Goal: Transaction & Acquisition: Purchase product/service

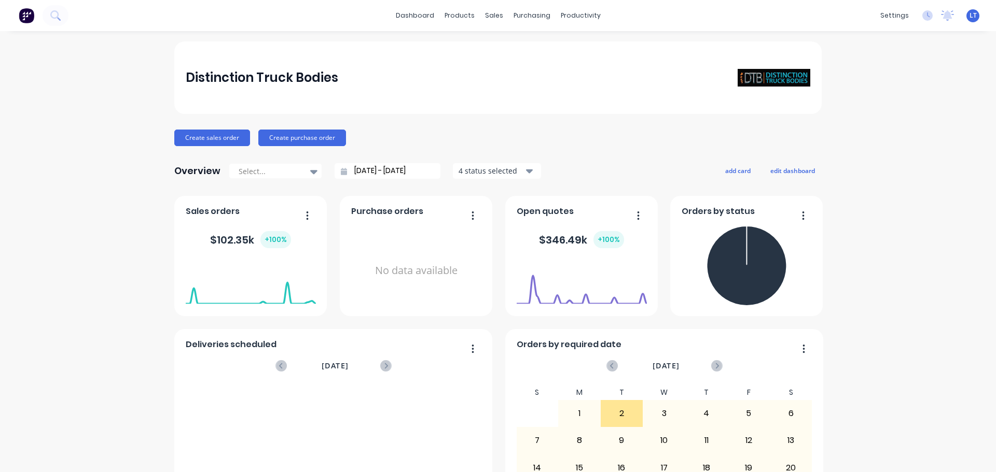
click at [932, 427] on div "Distinction Truck Bodies Create sales order Create purchase order Overview Sele…" at bounding box center [498, 311] width 996 height 541
click at [971, 449] on div "Distinction Truck Bodies Create sales order Create purchase order Overview Sele…" at bounding box center [498, 311] width 996 height 541
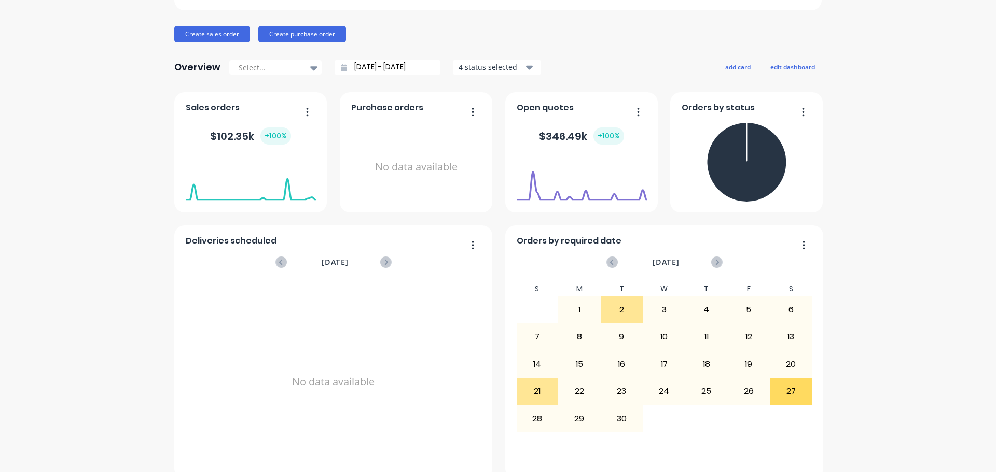
scroll to position [121, 0]
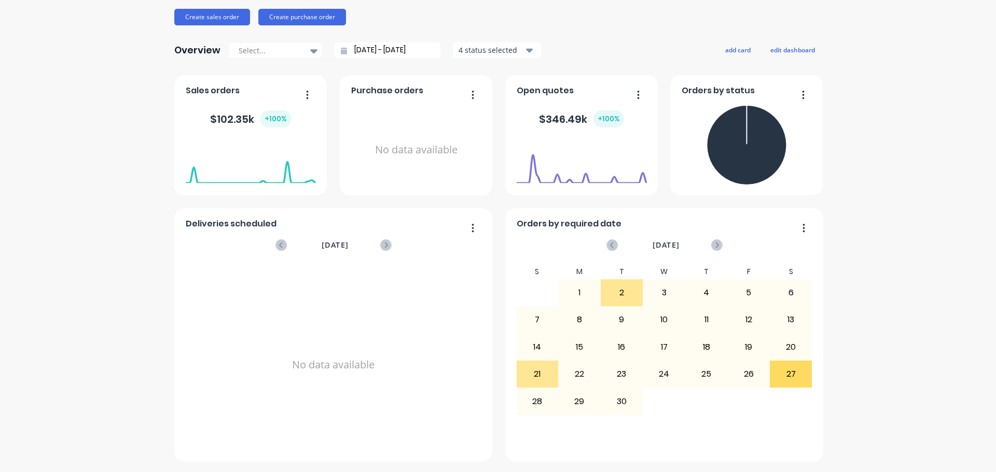
click at [919, 412] on div "Distinction Truck Bodies Create sales order Create purchase order Overview Sele…" at bounding box center [498, 191] width 996 height 541
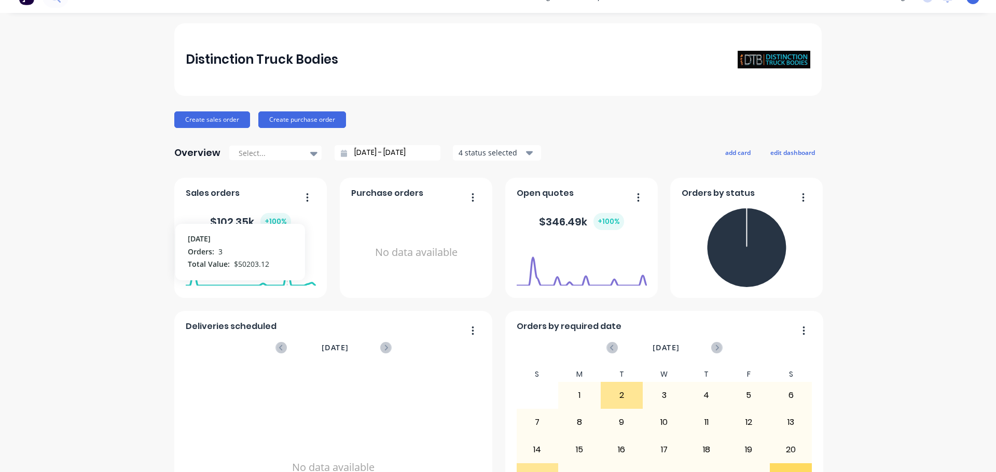
scroll to position [0, 0]
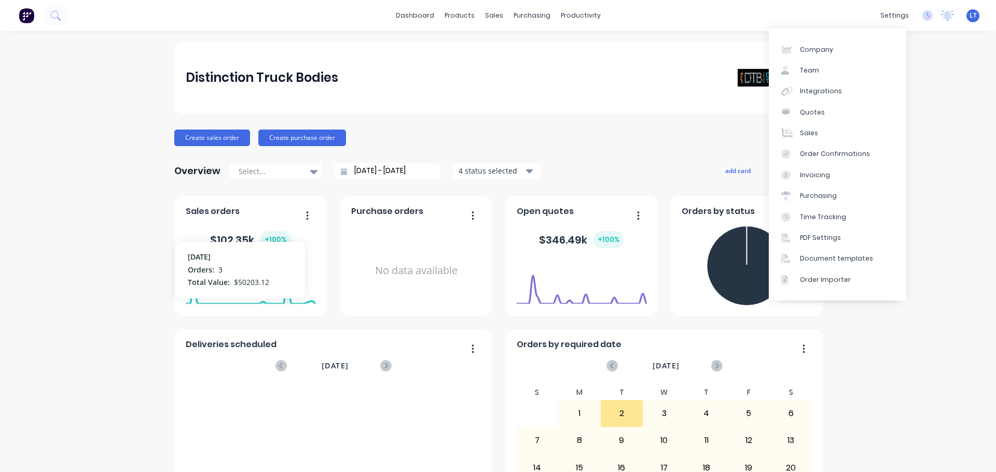
click at [935, 96] on div "Distinction Truck Bodies Create sales order Create purchase order Overview Sele…" at bounding box center [498, 311] width 996 height 541
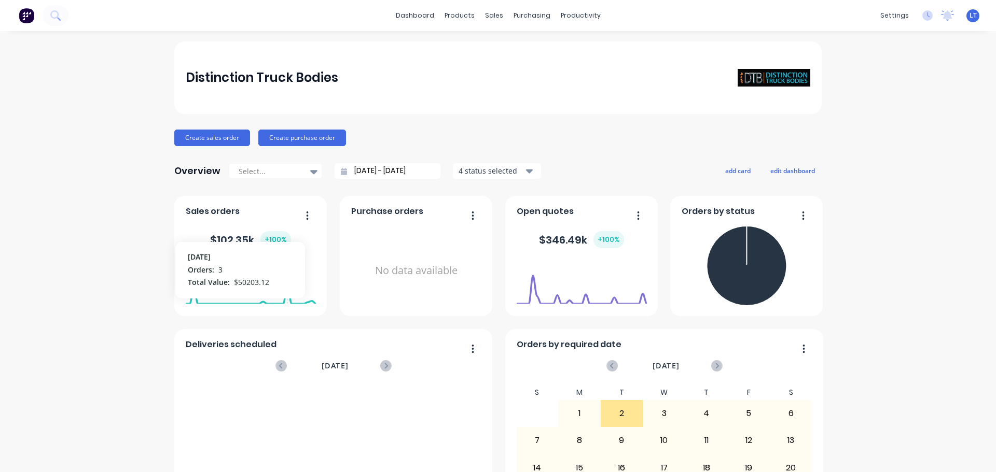
click at [25, 20] on img at bounding box center [27, 16] width 16 height 16
click at [25, 15] on img at bounding box center [27, 16] width 16 height 16
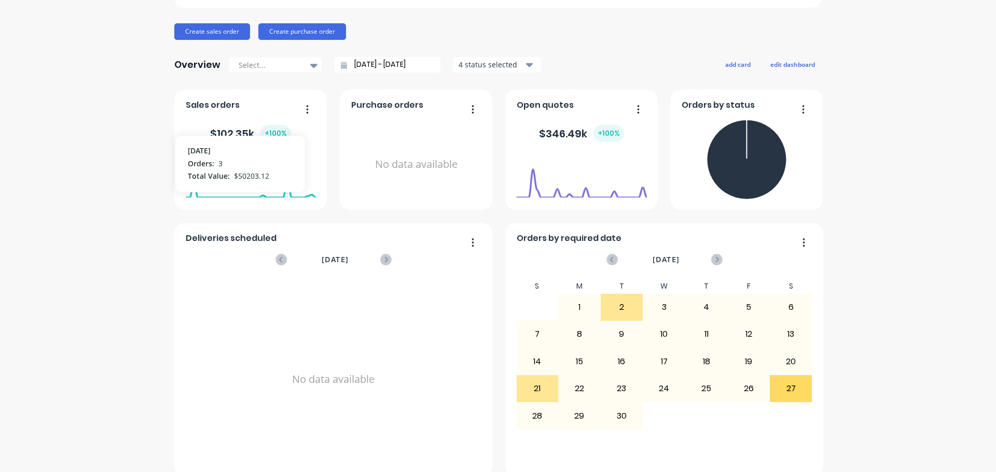
scroll to position [121, 0]
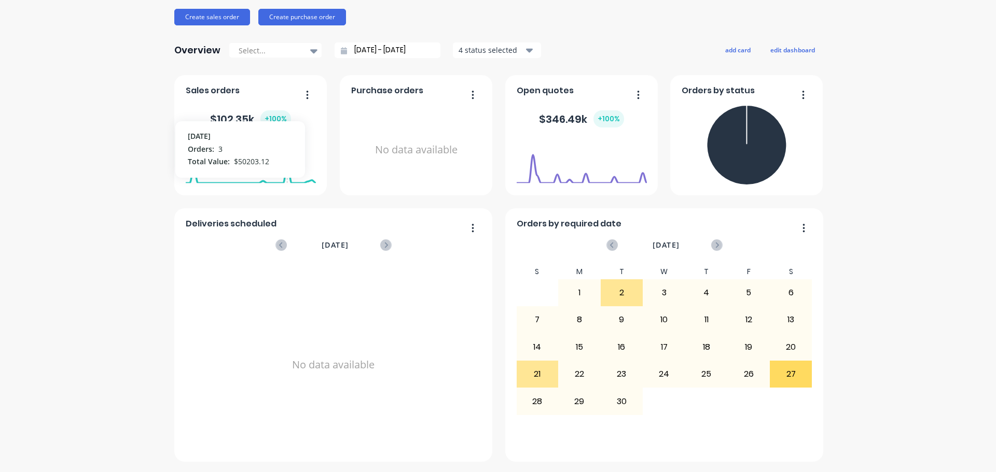
click at [909, 361] on div "Distinction Truck Bodies Create sales order Create purchase order Overview Sele…" at bounding box center [498, 191] width 996 height 541
click at [890, 434] on div "Distinction Truck Bodies Create sales order Create purchase order Overview Sele…" at bounding box center [498, 191] width 996 height 541
click at [80, 123] on div "Distinction Truck Bodies Create sales order Create purchase order Overview Sele…" at bounding box center [498, 191] width 996 height 541
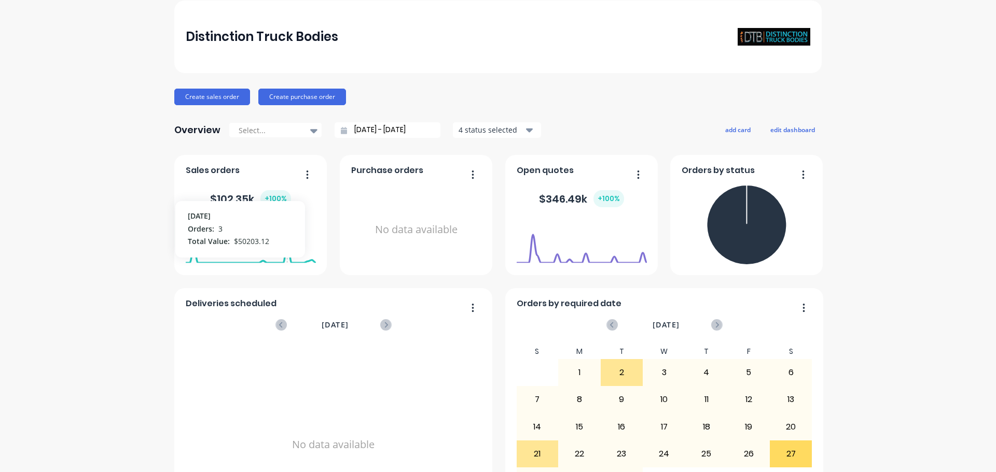
scroll to position [0, 0]
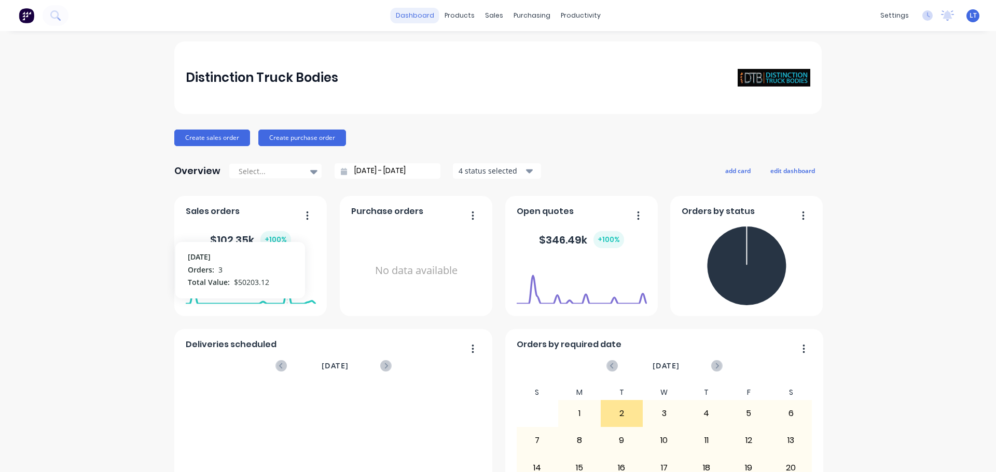
click at [417, 13] on link "dashboard" at bounding box center [414, 16] width 49 height 16
click at [408, 14] on link "dashboard" at bounding box center [414, 16] width 49 height 16
click at [491, 15] on div "sales" at bounding box center [494, 16] width 29 height 16
click at [516, 51] on div "Sales Orders" at bounding box center [528, 49] width 43 height 9
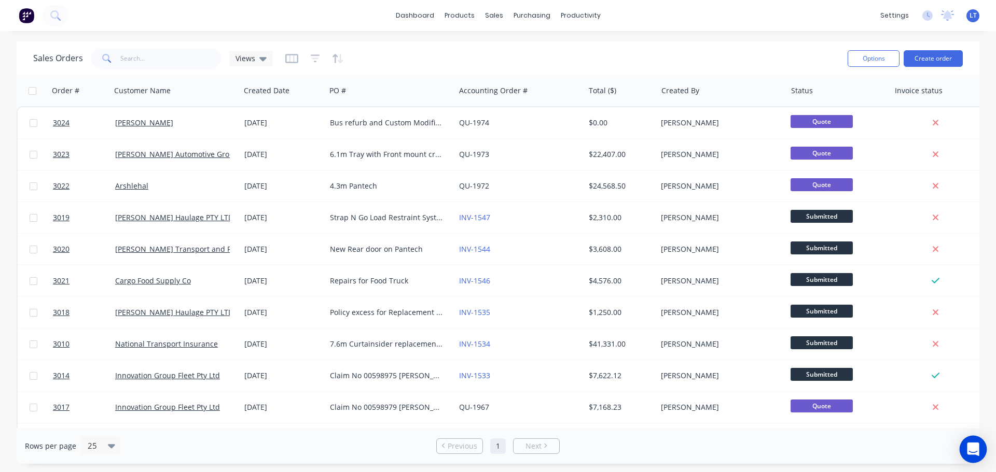
click at [970, 447] on icon "Open Intercom Messenger" at bounding box center [972, 449] width 12 height 13
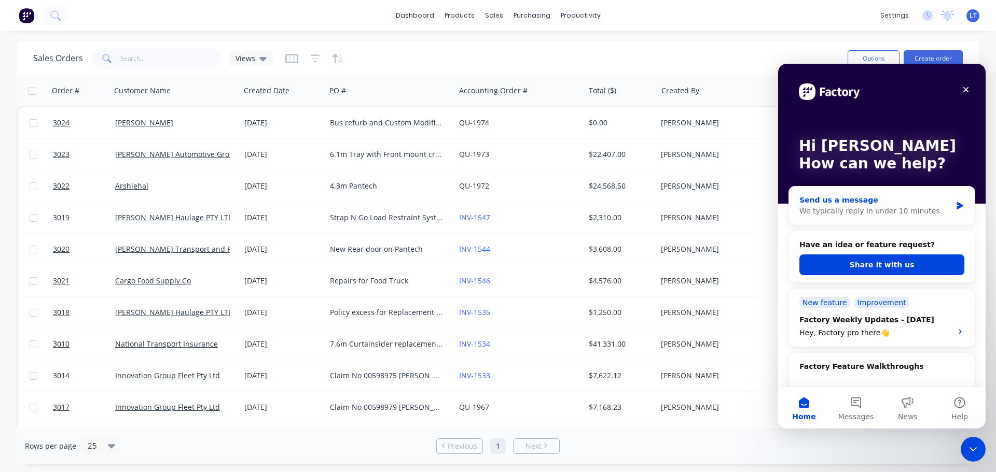
click at [845, 213] on div "We typically reply in under 10 minutes" at bounding box center [875, 211] width 152 height 11
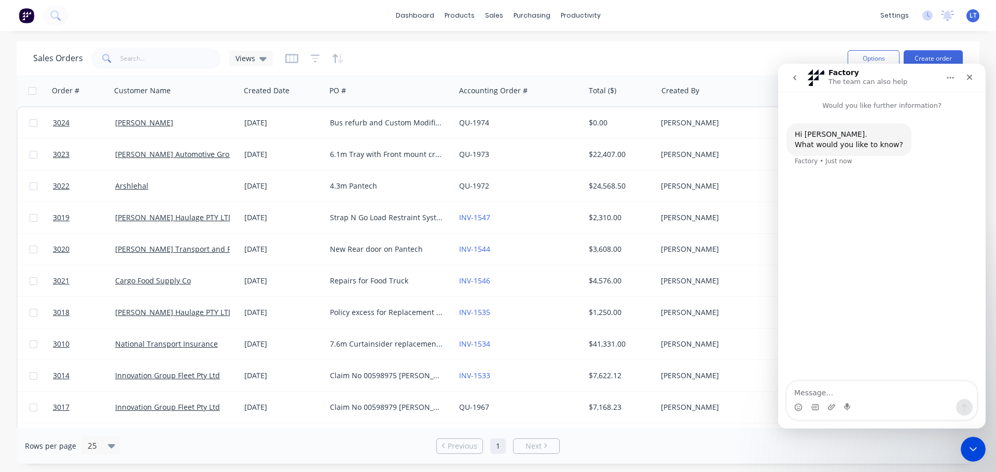
click at [836, 393] on textarea "Message…" at bounding box center [882, 391] width 190 height 18
type textarea "Hello can I get some help please, I would like to speak to [PERSON_NAME] or [PE…"
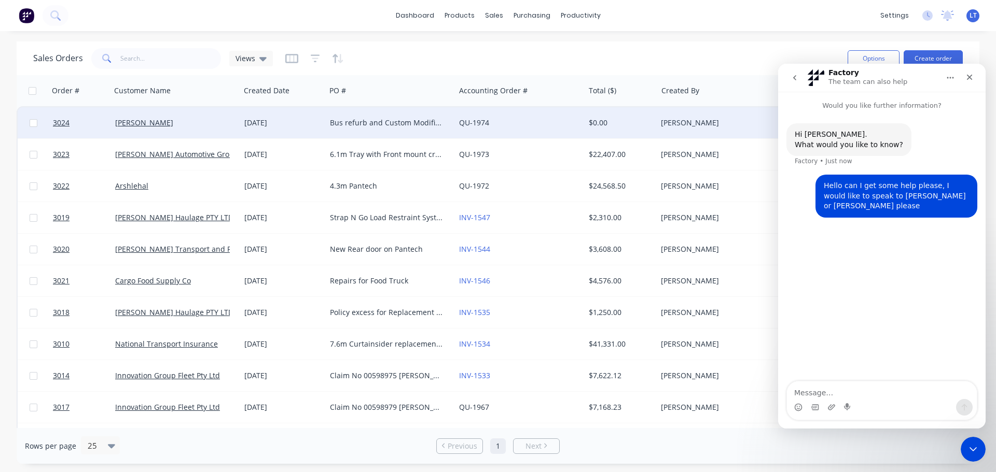
click at [281, 119] on div "[DATE]" at bounding box center [282, 123] width 77 height 10
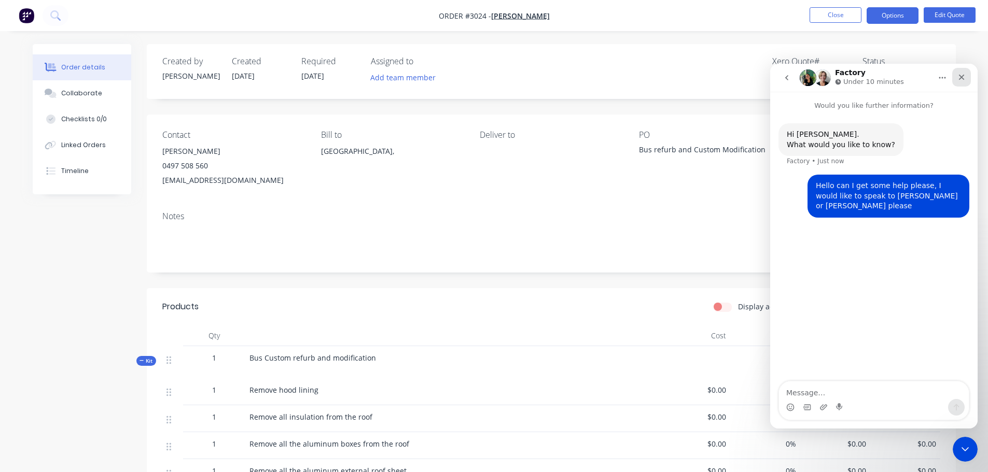
click at [966, 73] on div "Close" at bounding box center [961, 77] width 19 height 19
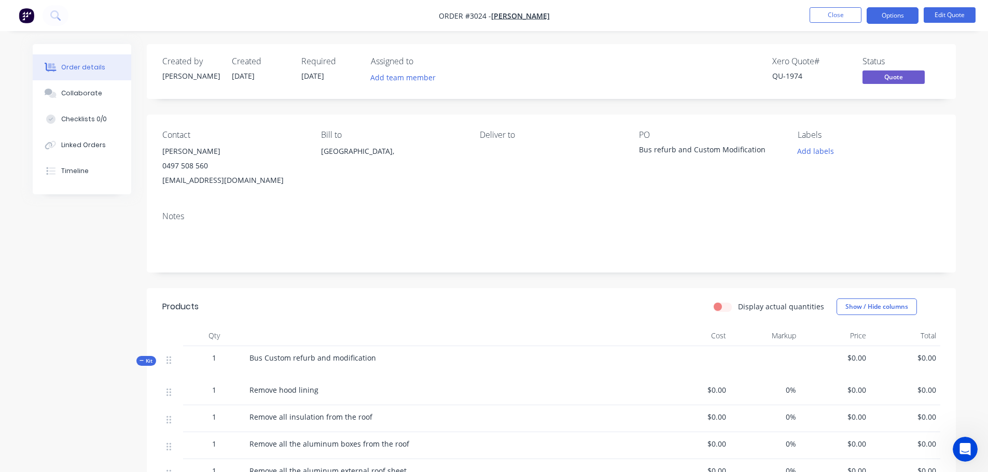
click at [24, 13] on img "button" at bounding box center [27, 16] width 16 height 16
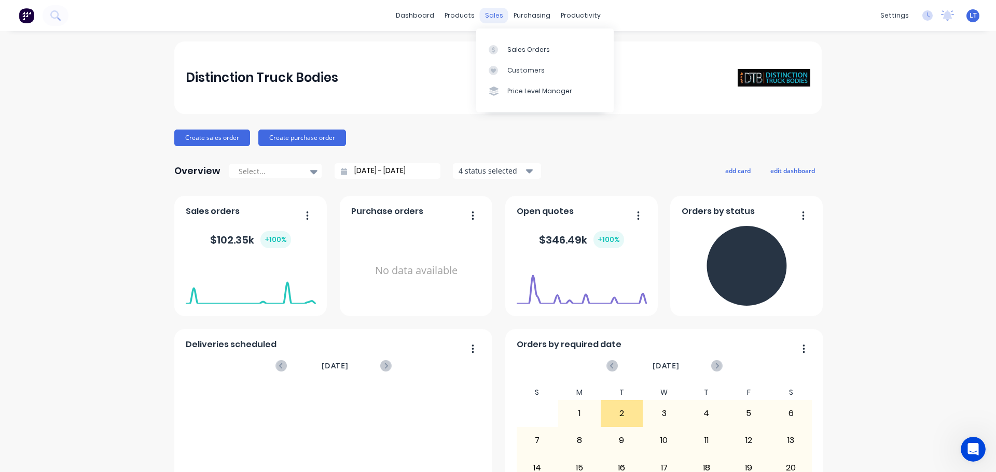
click at [488, 16] on div "sales" at bounding box center [494, 16] width 29 height 16
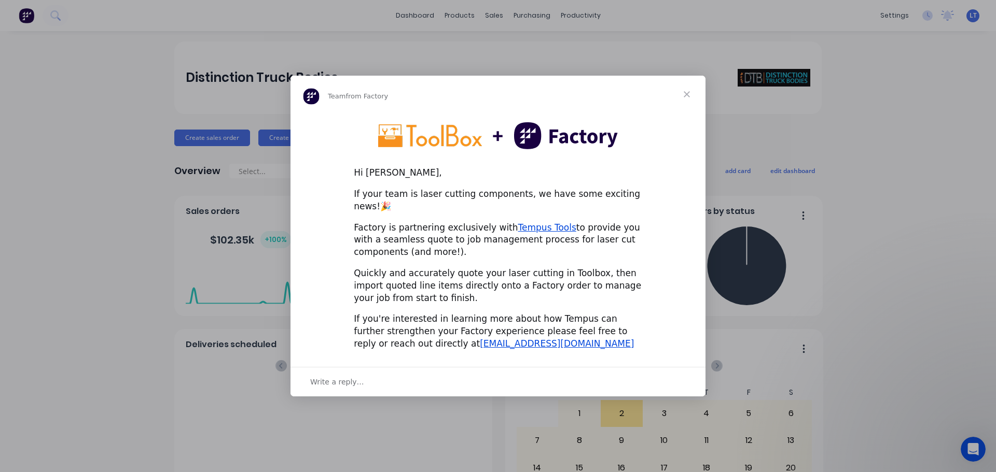
click at [686, 99] on span "Close" at bounding box center [686, 94] width 37 height 37
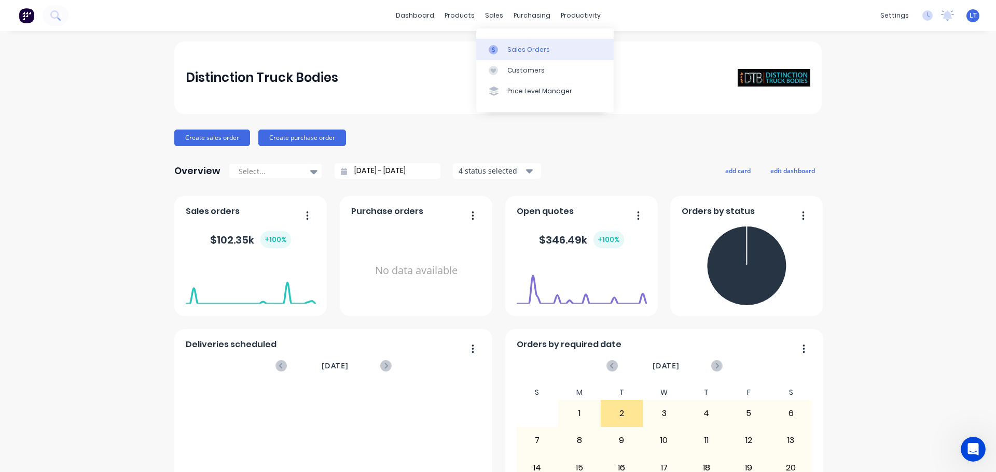
click at [518, 50] on div "Sales Orders" at bounding box center [528, 49] width 43 height 9
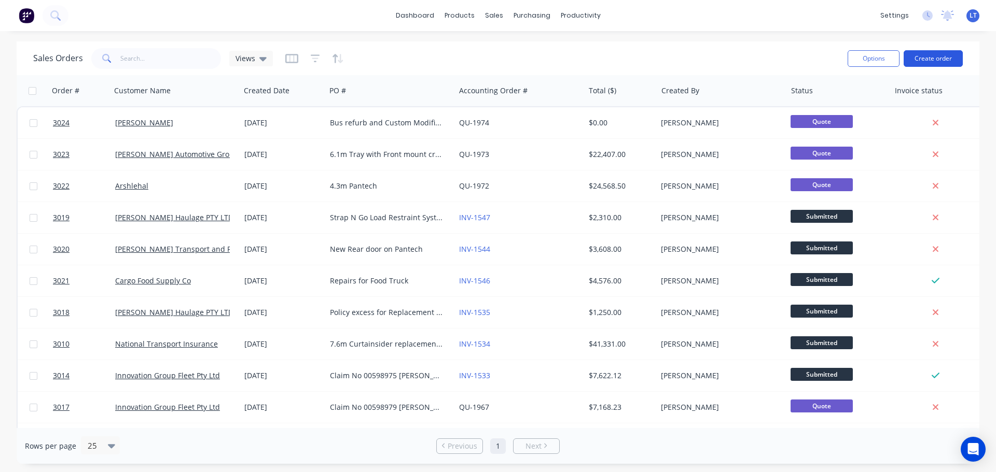
click at [932, 55] on button "Create order" at bounding box center [932, 58] width 59 height 17
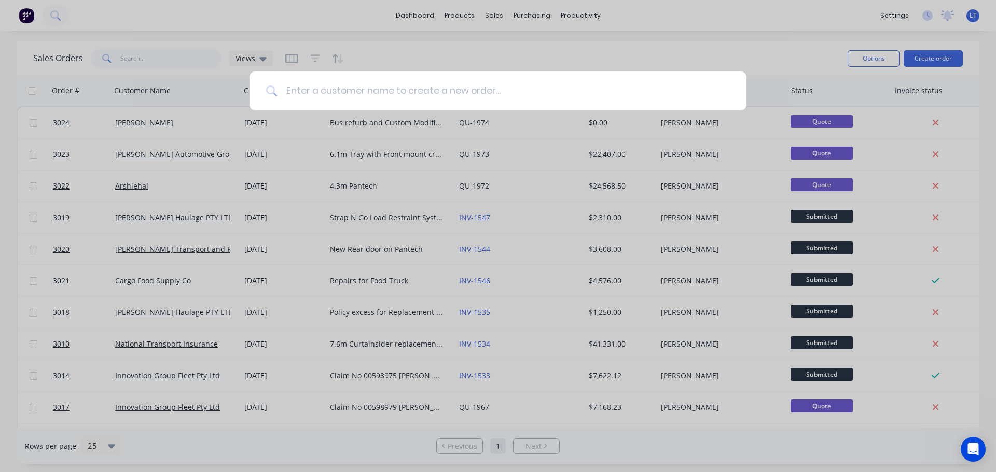
click at [316, 94] on input at bounding box center [503, 91] width 452 height 39
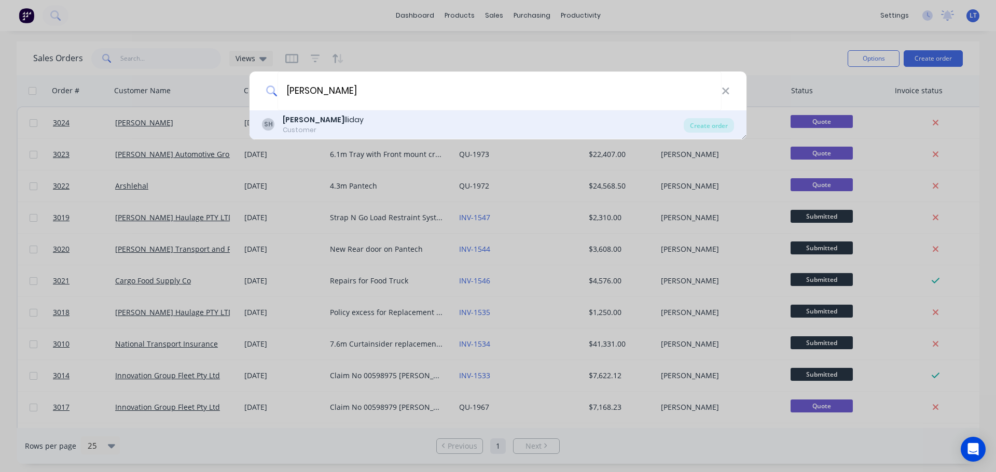
type input "Scott Ha"
click at [315, 121] on div "Scott Ha lliday" at bounding box center [323, 120] width 81 height 11
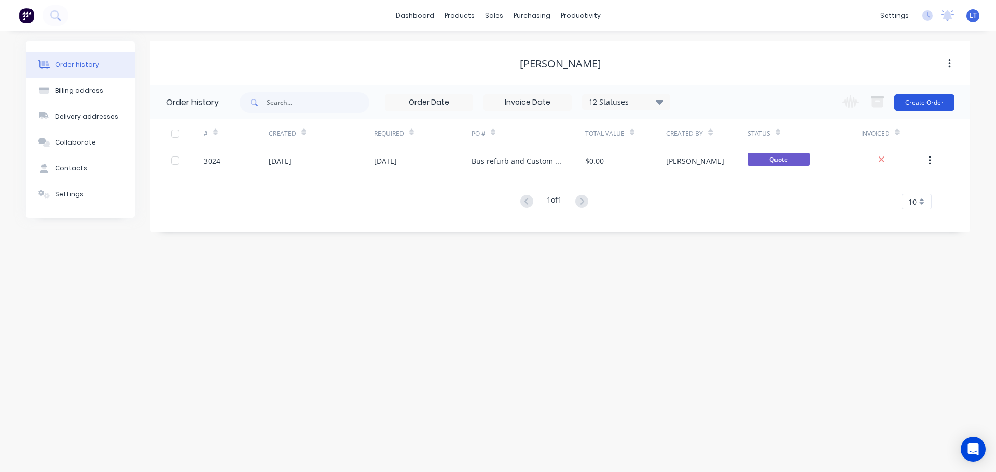
click at [919, 100] on button "Create Order" at bounding box center [924, 102] width 60 height 17
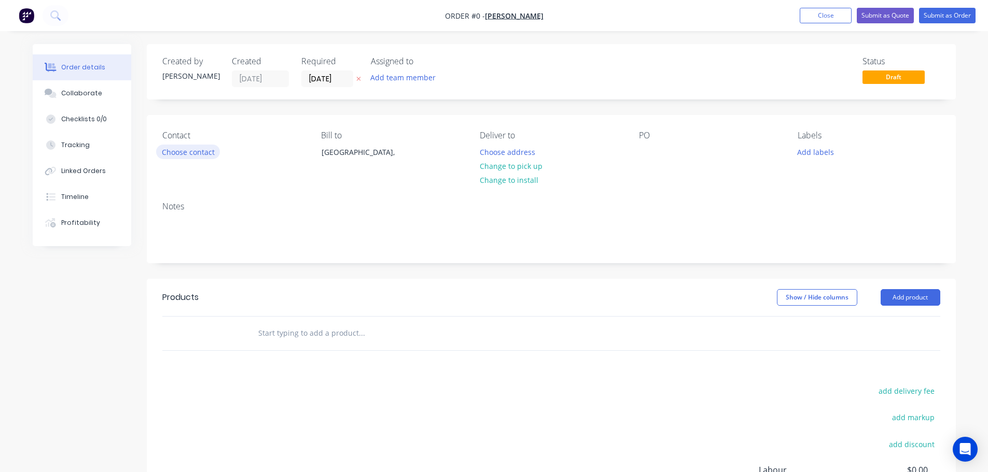
click at [176, 155] on button "Choose contact" at bounding box center [188, 152] width 64 height 14
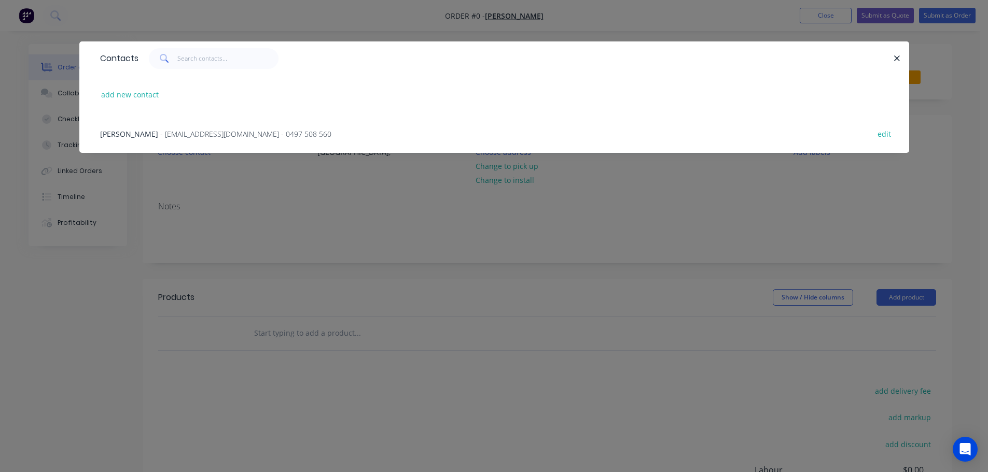
click at [119, 129] on span "[PERSON_NAME]" at bounding box center [129, 134] width 58 height 10
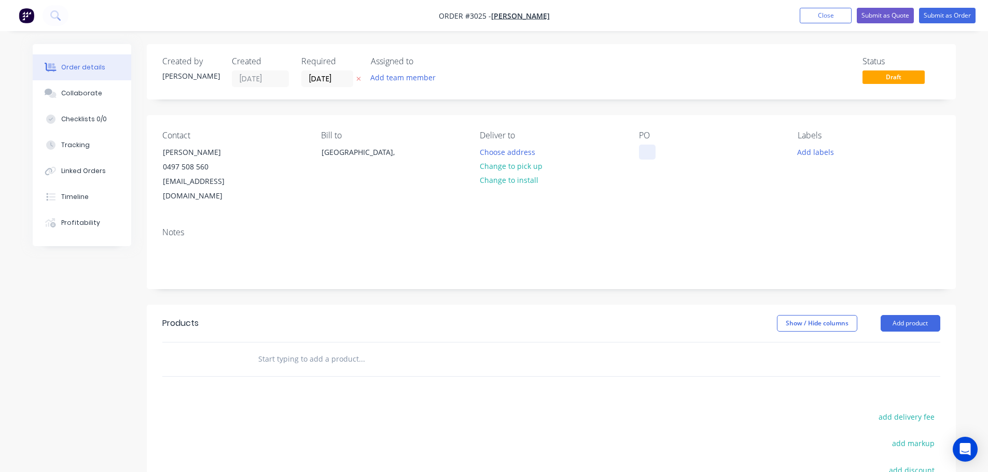
click at [644, 150] on div at bounding box center [647, 152] width 17 height 15
drag, startPoint x: 646, startPoint y: 149, endPoint x: 712, endPoint y: 169, distance: 69.1
click at [712, 169] on div "Trailer Refurb and Custom Modifications" at bounding box center [704, 158] width 130 height 26
copy div "Trailer Refurb and Custom Modifications"
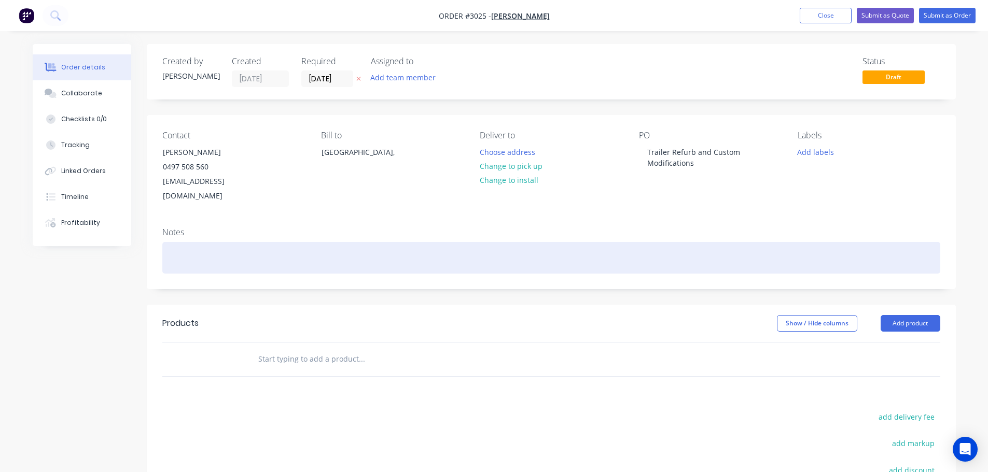
click at [165, 242] on div at bounding box center [551, 258] width 778 height 32
paste div
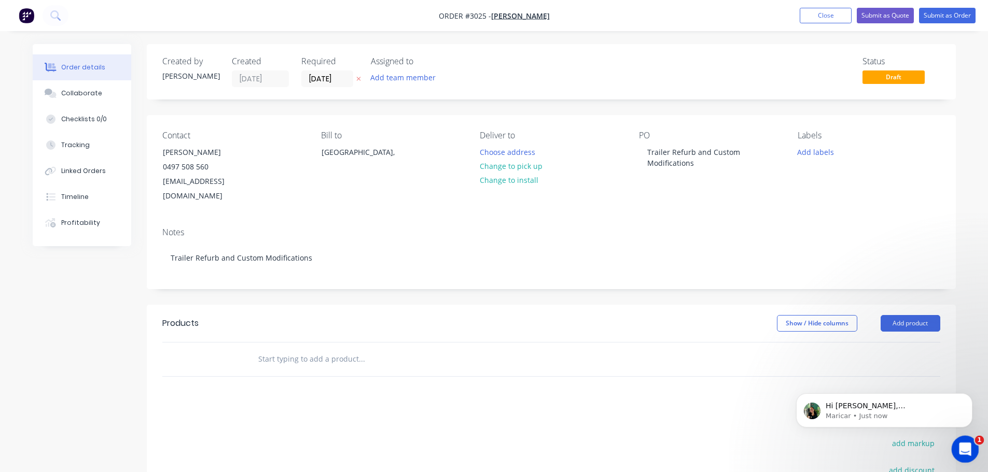
click at [962, 439] on div "Open Intercom Messenger" at bounding box center [963, 448] width 34 height 34
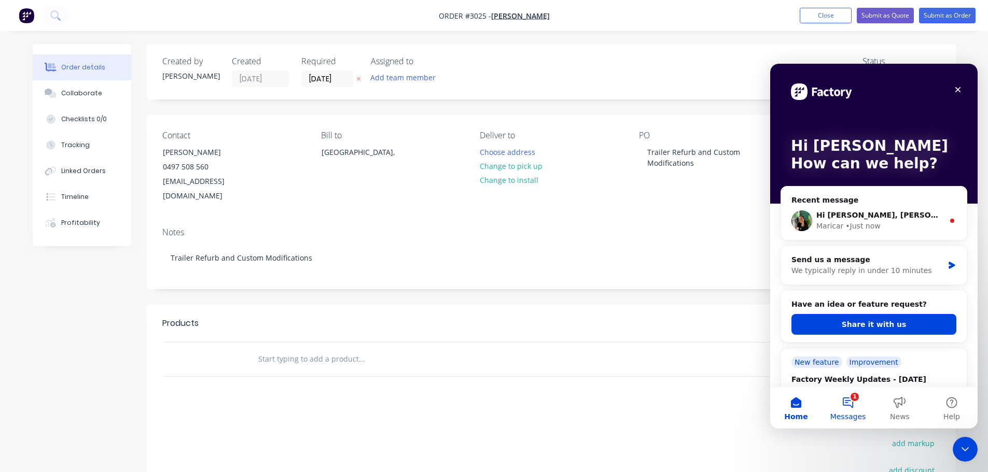
click at [846, 400] on button "1 Messages" at bounding box center [848, 407] width 52 height 41
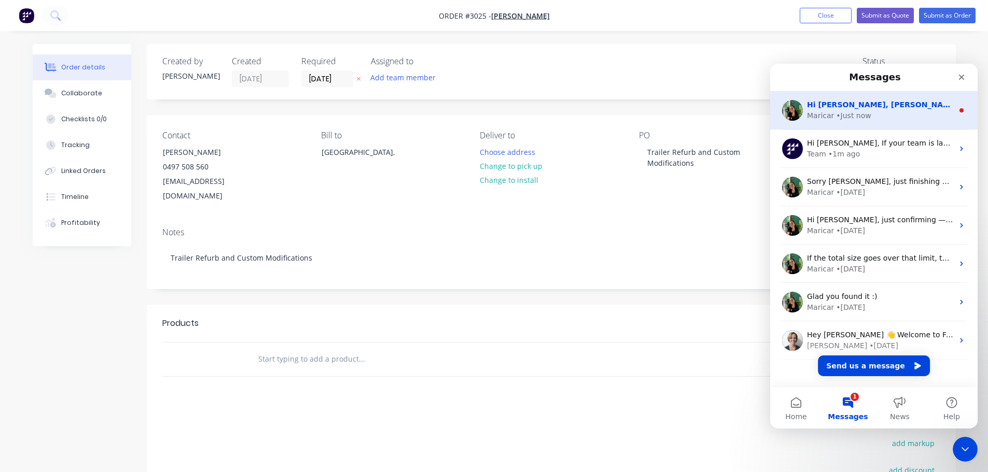
click at [839, 113] on div "• Just now" at bounding box center [853, 115] width 35 height 11
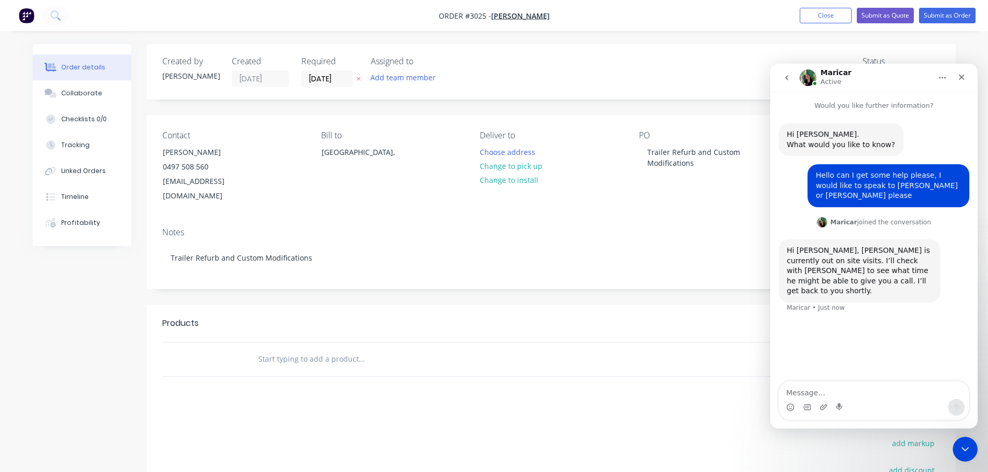
click at [807, 387] on textarea "Message…" at bounding box center [874, 391] width 190 height 18
type textarea "ok"
click at [957, 73] on div "Close" at bounding box center [961, 77] width 19 height 19
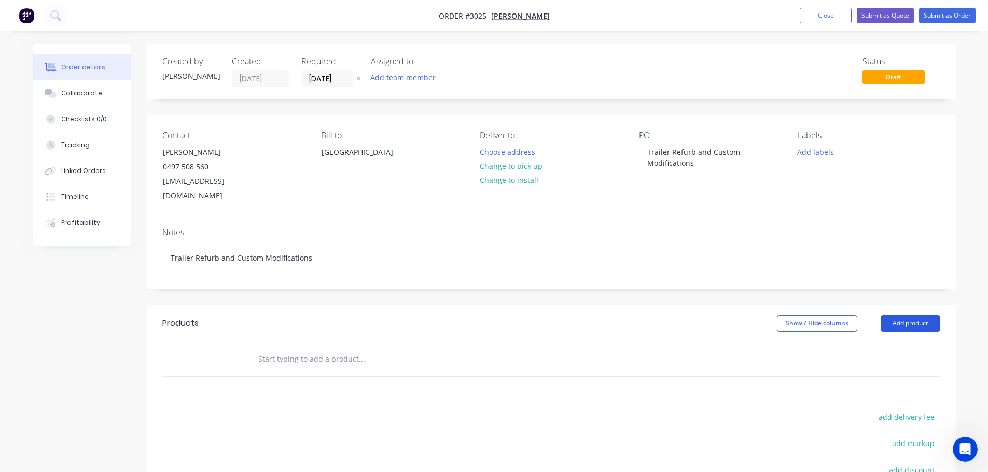
click at [920, 315] on button "Add product" at bounding box center [910, 323] width 60 height 17
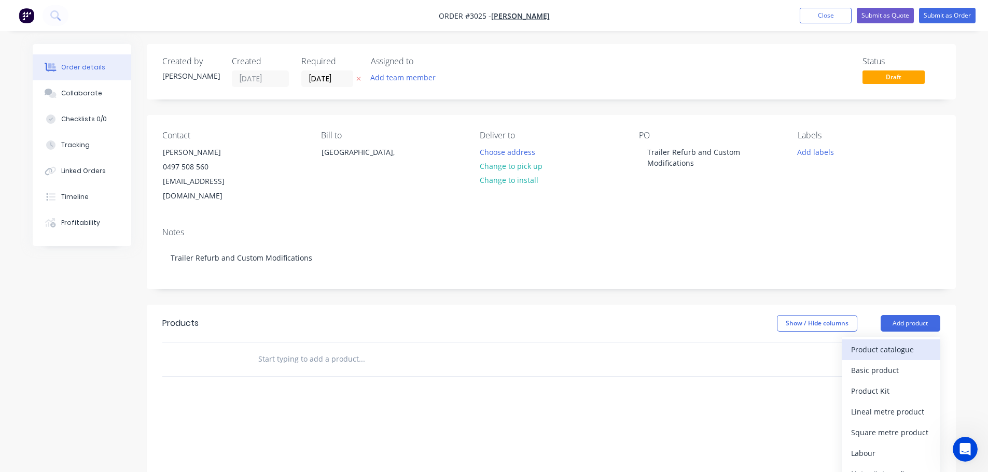
click at [859, 342] on div "Product catalogue" at bounding box center [891, 349] width 80 height 15
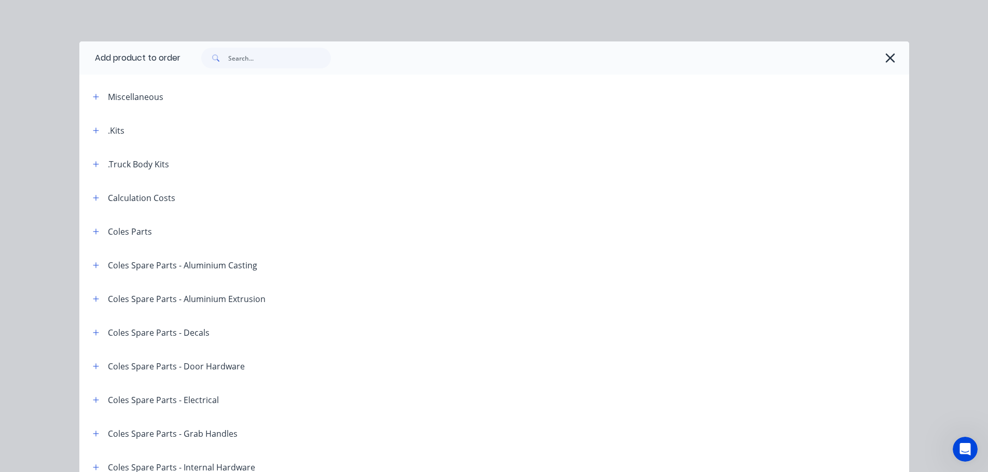
click at [108, 130] on div ".Kits" at bounding box center [116, 130] width 17 height 12
click at [93, 130] on icon "button" at bounding box center [96, 131] width 6 height 6
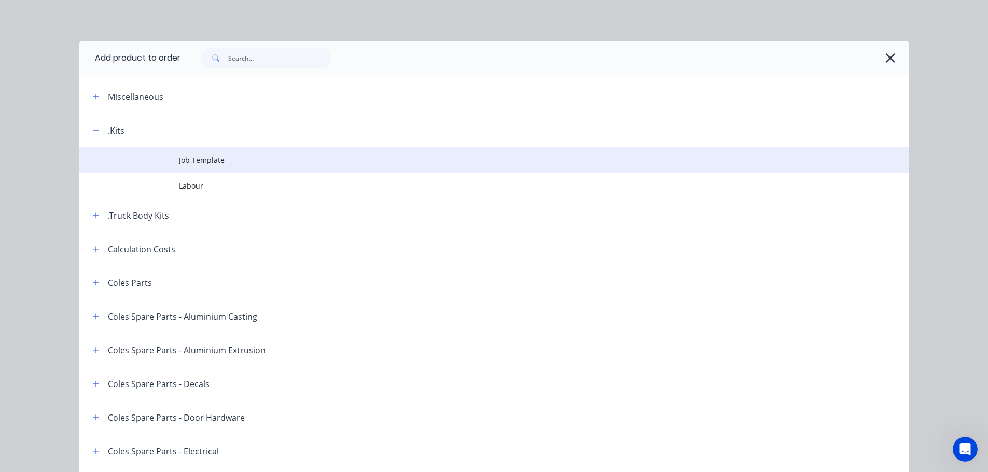
click at [196, 156] on span "Job Template" at bounding box center [471, 160] width 584 height 11
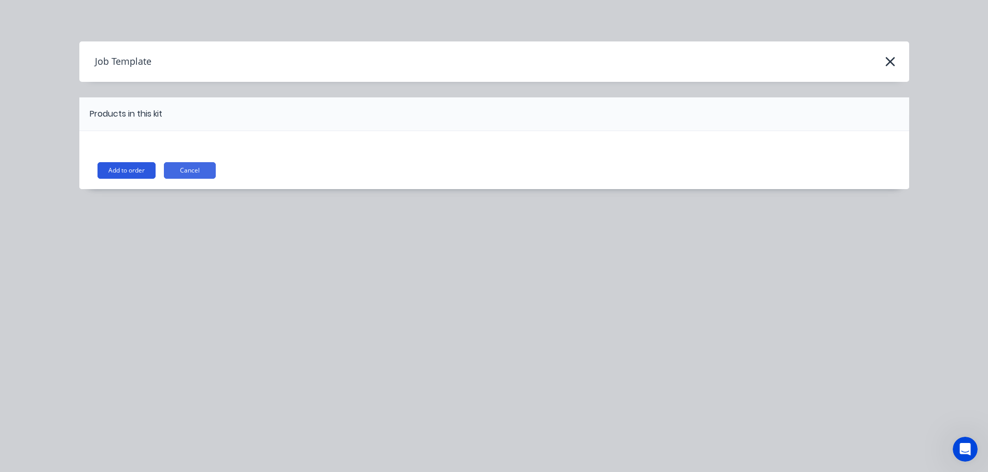
click at [121, 173] on button "Add to order" at bounding box center [126, 170] width 58 height 17
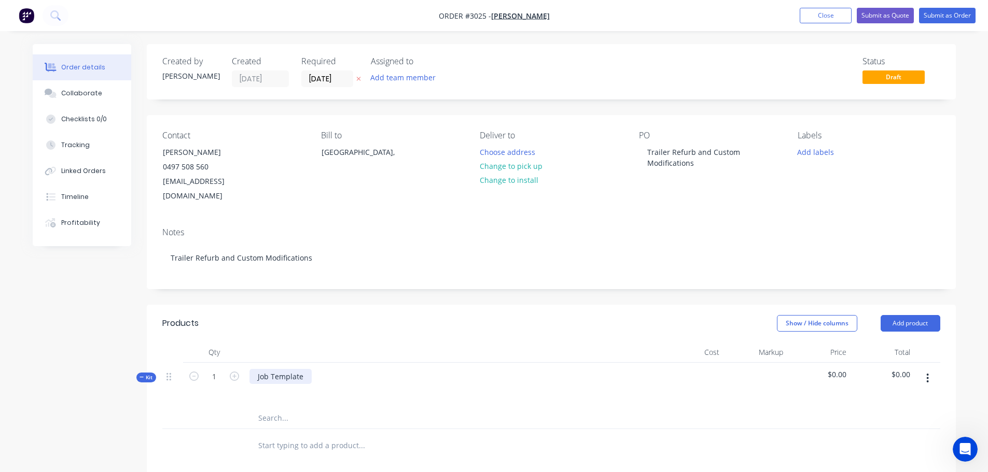
click at [274, 369] on div "Job Template" at bounding box center [280, 376] width 62 height 15
drag, startPoint x: 646, startPoint y: 148, endPoint x: 697, endPoint y: 166, distance: 54.0
click at [697, 166] on div "Trailer Refurb and Custom Modifications" at bounding box center [704, 158] width 130 height 26
copy div "Trailer Refurb and Custom Modifications"
drag, startPoint x: 256, startPoint y: 362, endPoint x: 350, endPoint y: 363, distance: 93.9
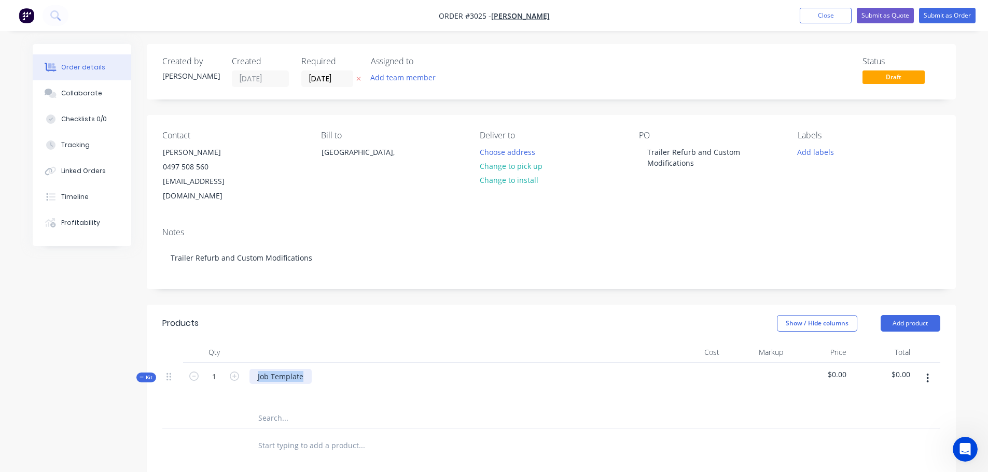
click at [350, 363] on div "Job Template" at bounding box center [452, 385] width 415 height 45
paste div
click at [260, 436] on input "text" at bounding box center [361, 446] width 207 height 21
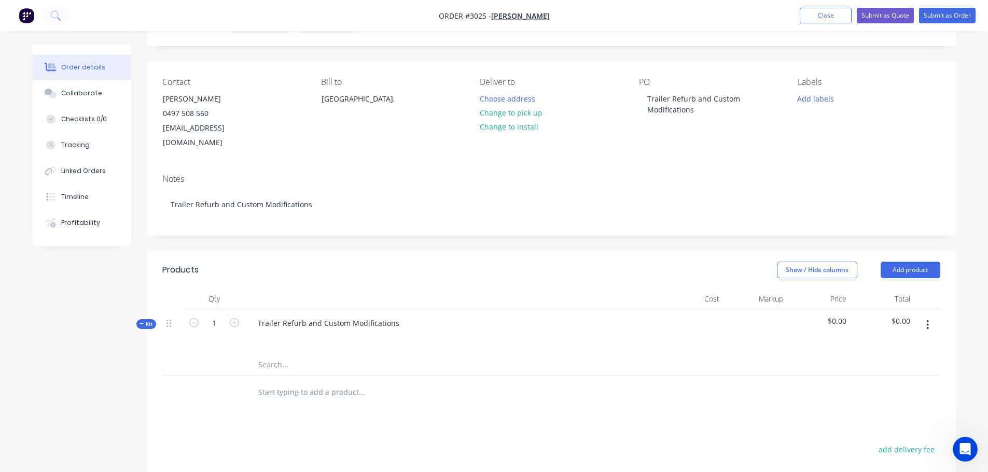
scroll to position [156, 0]
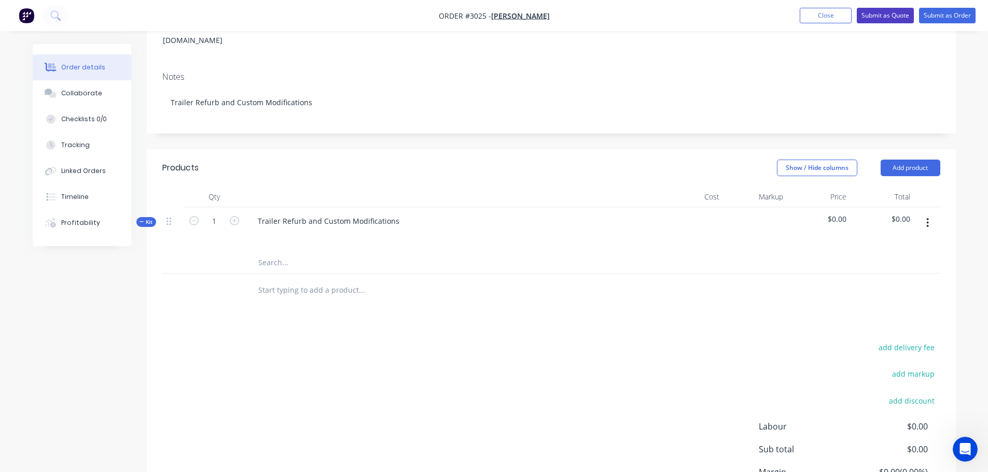
click at [871, 15] on button "Submit as Quote" at bounding box center [885, 16] width 57 height 16
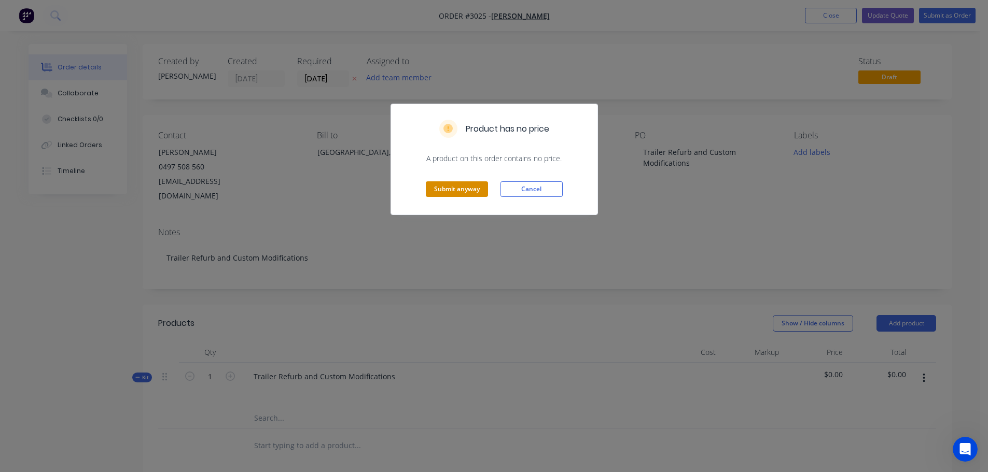
click at [438, 191] on button "Submit anyway" at bounding box center [457, 189] width 62 height 16
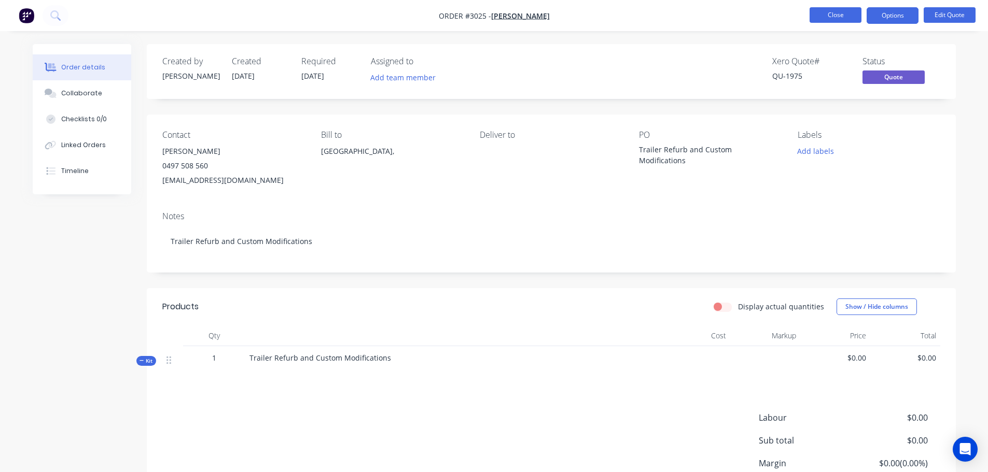
click at [821, 15] on button "Close" at bounding box center [835, 15] width 52 height 16
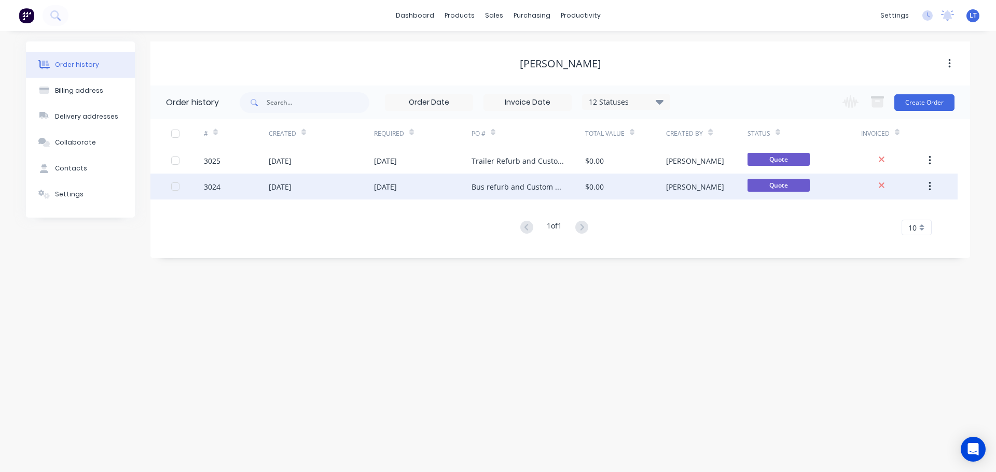
click at [518, 188] on div "Bus refurb and Custom Modification" at bounding box center [517, 186] width 93 height 11
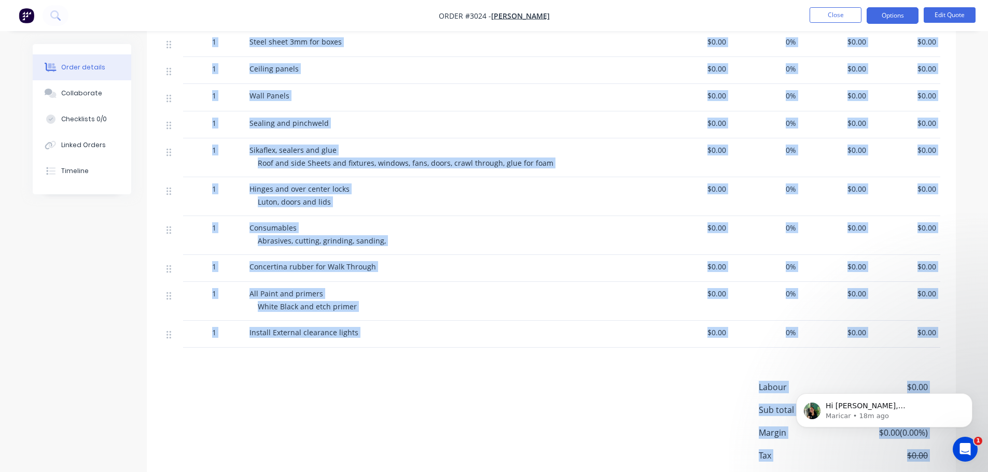
scroll to position [2031, 0]
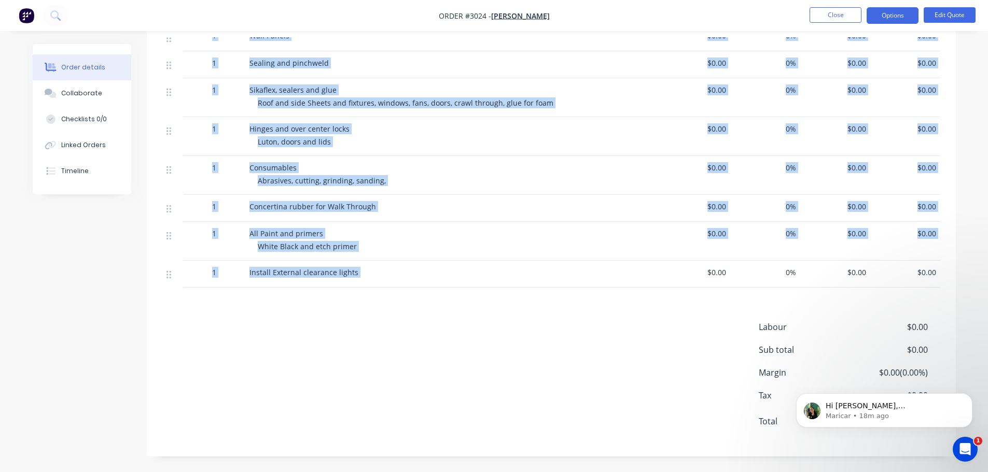
drag, startPoint x: 247, startPoint y: 87, endPoint x: 674, endPoint y: 269, distance: 464.4
click at [674, 269] on span "$0.00" at bounding box center [695, 272] width 62 height 11
copy div "Bus Custom refurb and modification $0.00 $0.00 1 Remove hood lining $0.00 0% $0…"
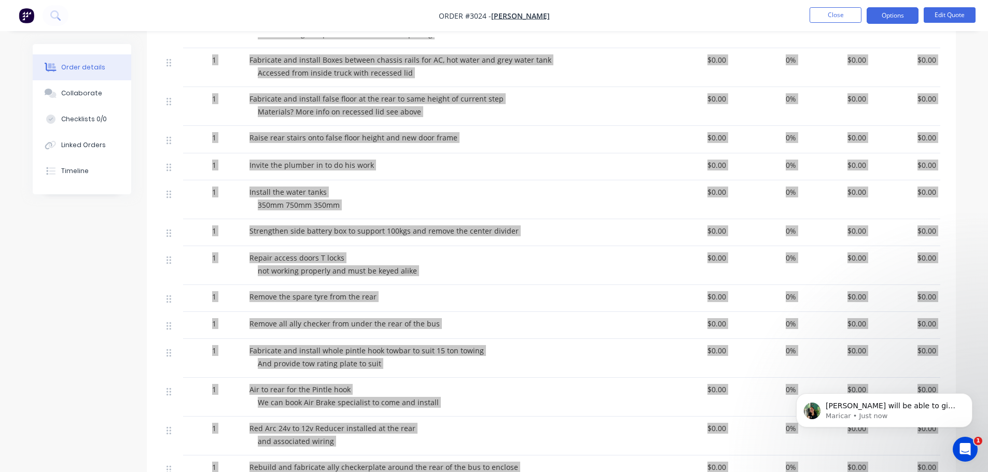
scroll to position [1046, 0]
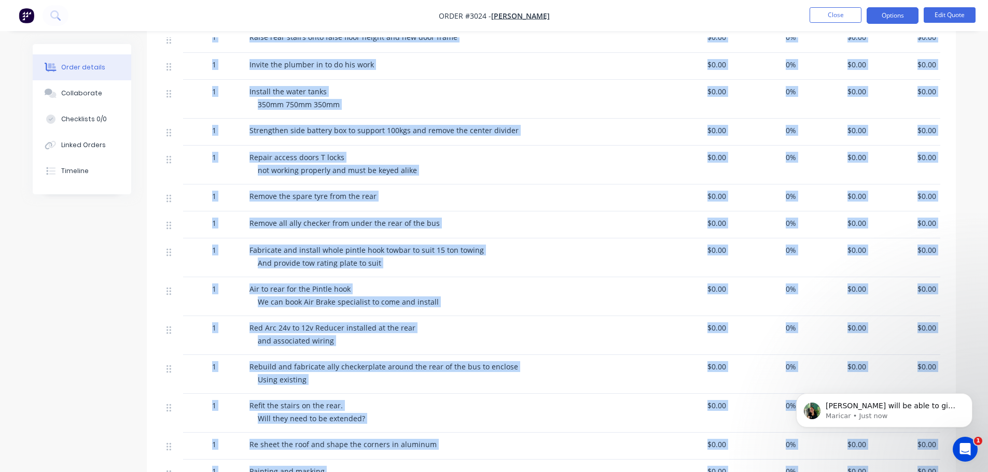
click at [430, 105] on div "350mm 750mm 350mm" at bounding box center [457, 104] width 398 height 11
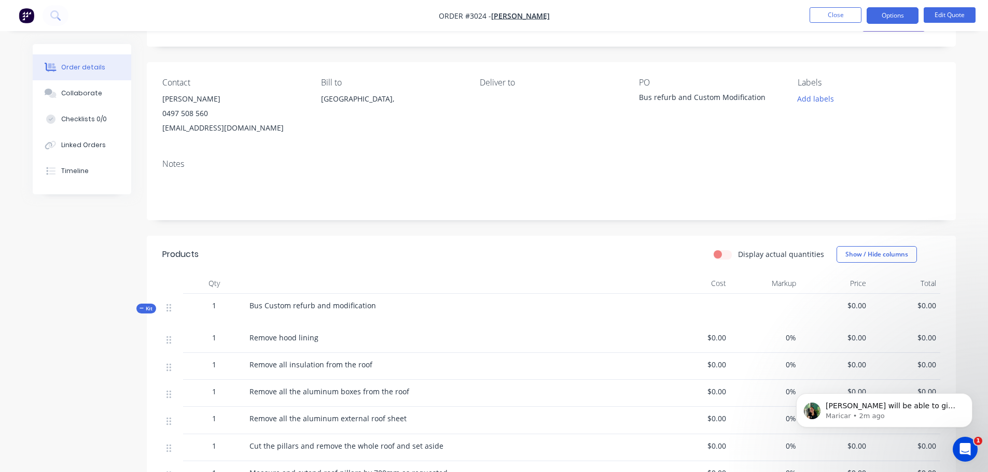
scroll to position [0, 0]
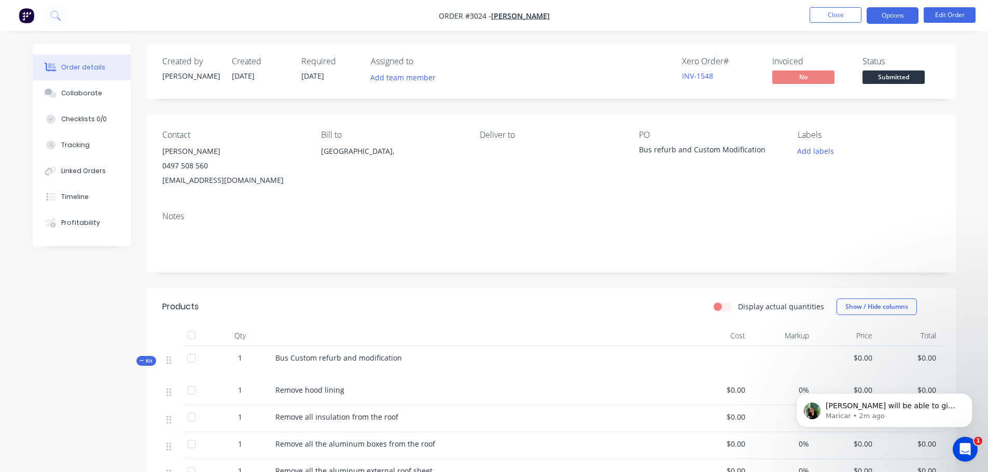
click at [886, 13] on button "Options" at bounding box center [892, 15] width 52 height 17
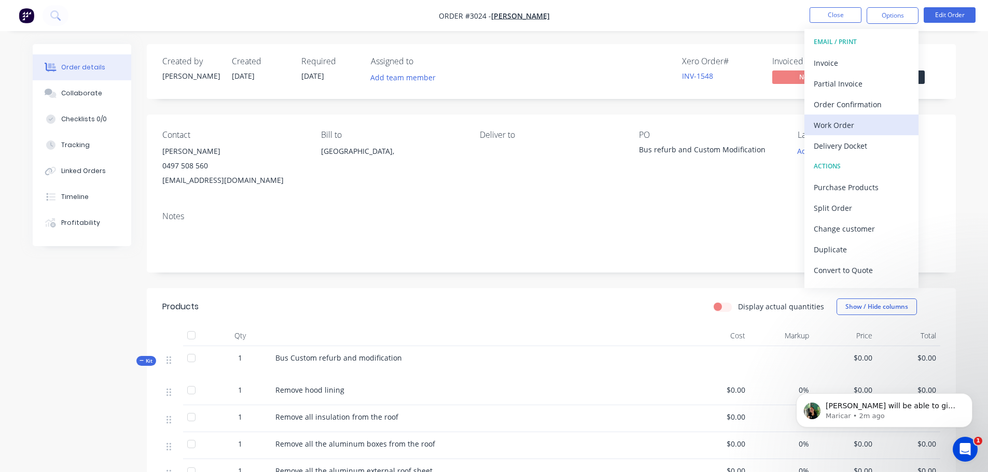
click at [842, 122] on div "Work Order" at bounding box center [861, 125] width 95 height 15
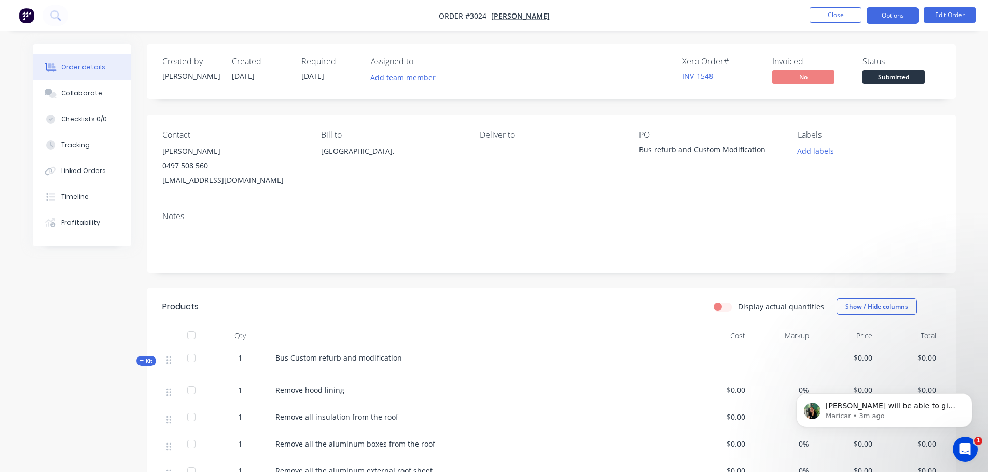
click at [891, 13] on button "Options" at bounding box center [892, 15] width 52 height 17
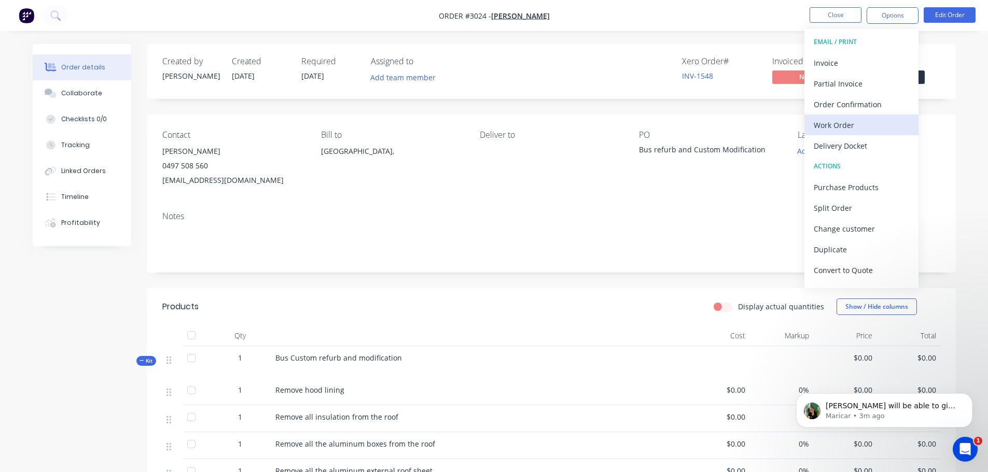
click at [840, 124] on div "Work Order" at bounding box center [861, 125] width 95 height 15
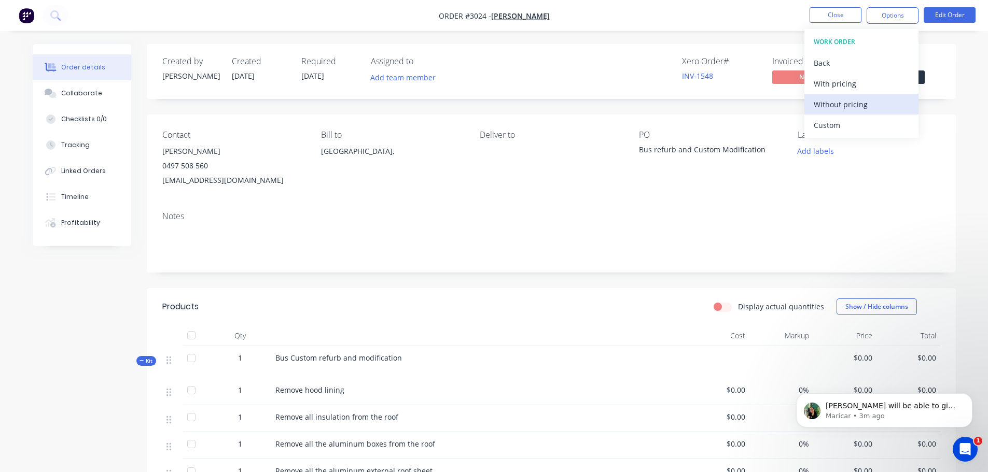
click at [835, 106] on div "Without pricing" at bounding box center [861, 104] width 95 height 15
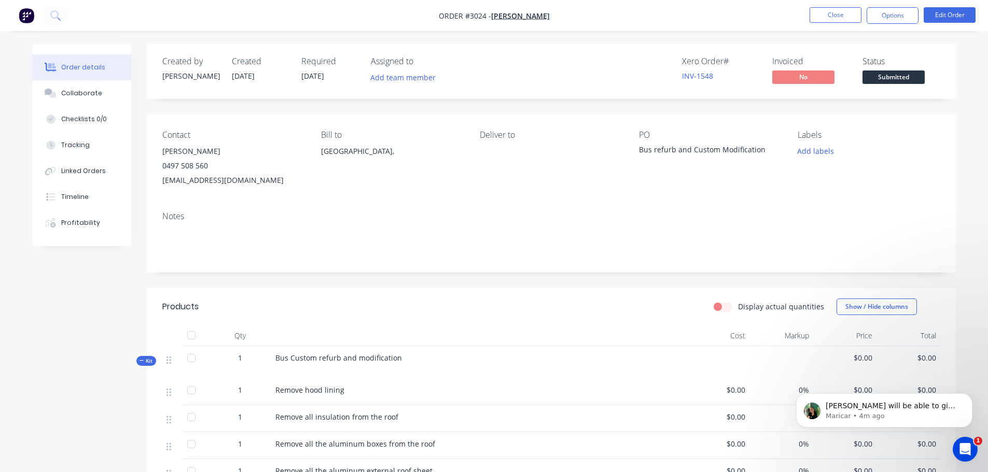
click at [716, 204] on div "Notes" at bounding box center [551, 237] width 809 height 69
click at [888, 75] on span "Submitted" at bounding box center [893, 77] width 62 height 13
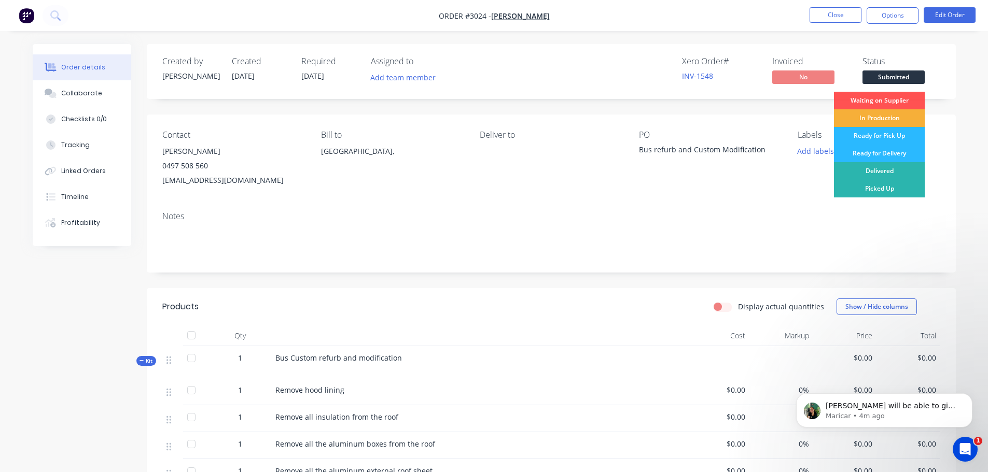
drag, startPoint x: 926, startPoint y: 32, endPoint x: 899, endPoint y: 24, distance: 28.1
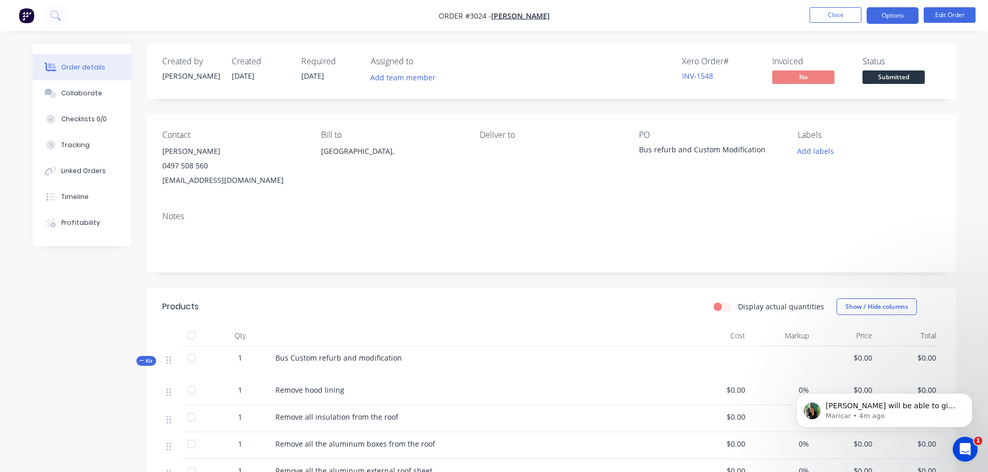
click at [892, 13] on button "Options" at bounding box center [892, 15] width 52 height 17
click at [745, 207] on div "Notes" at bounding box center [551, 237] width 809 height 69
click at [890, 9] on button "Options" at bounding box center [892, 15] width 52 height 17
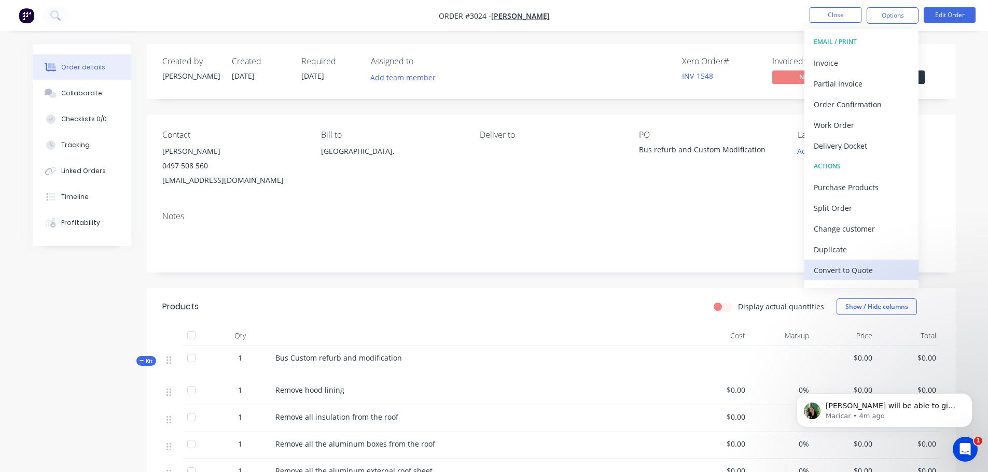
click at [849, 266] on div "Convert to Quote" at bounding box center [861, 270] width 95 height 15
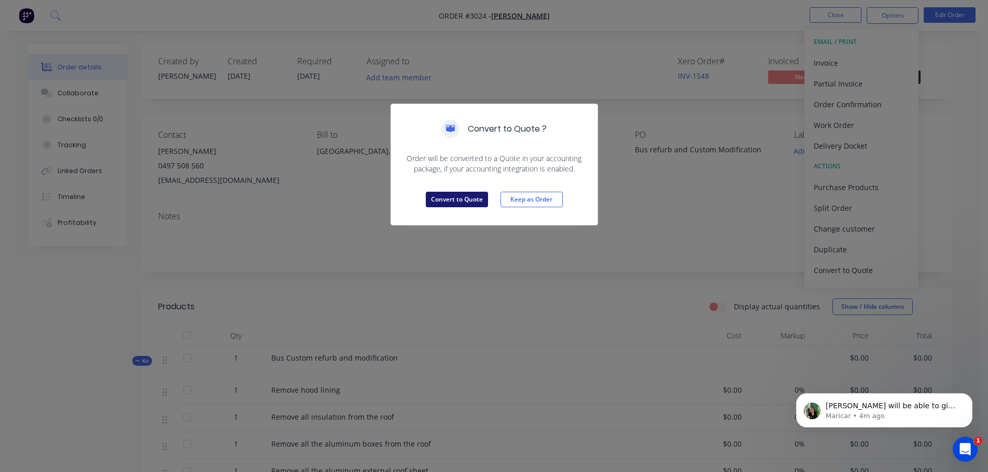
click at [455, 198] on button "Convert to Quote" at bounding box center [457, 200] width 62 height 16
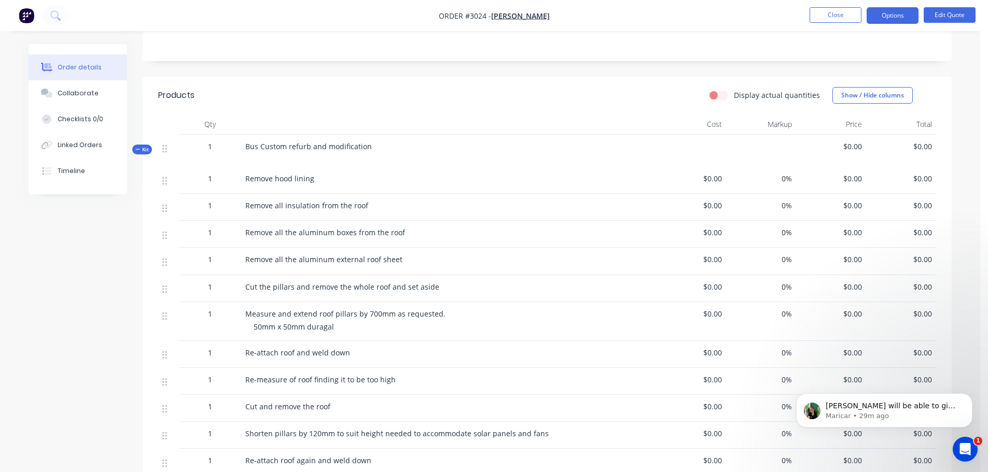
scroll to position [216, 0]
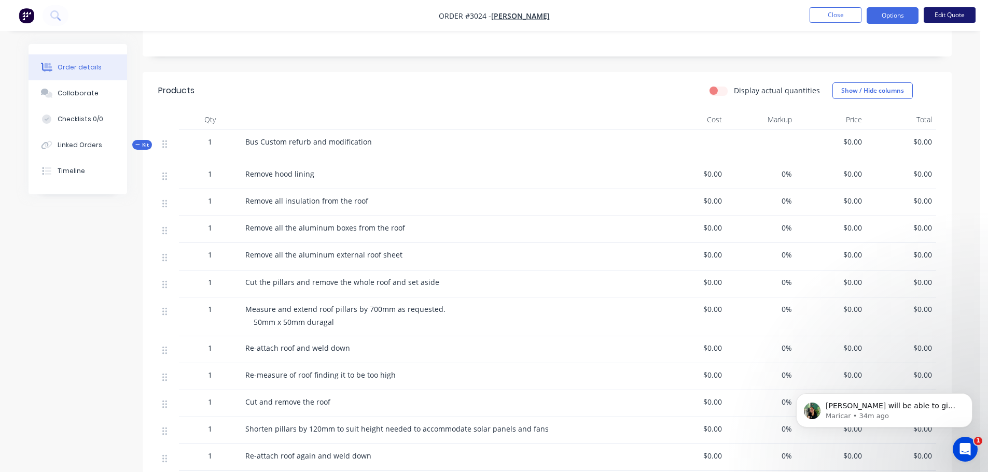
click at [959, 12] on button "Edit Quote" at bounding box center [949, 15] width 52 height 16
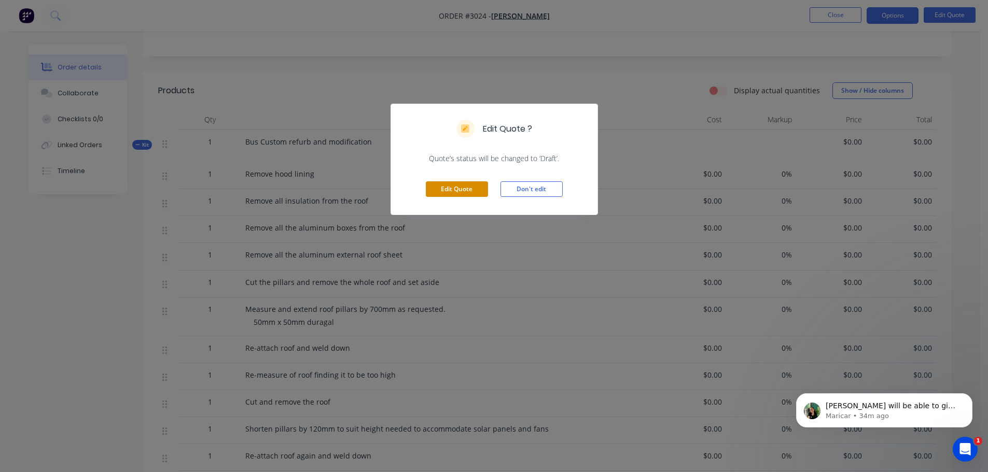
click at [455, 191] on button "Edit Quote" at bounding box center [457, 189] width 62 height 16
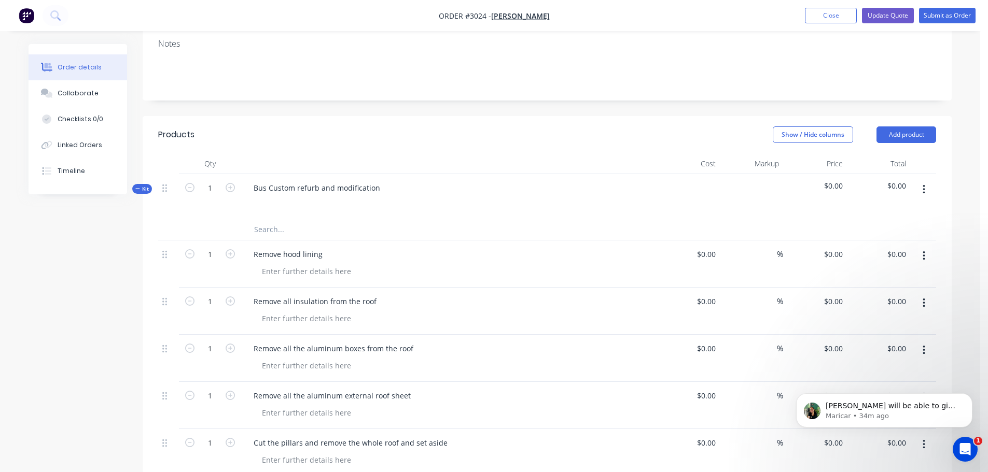
scroll to position [207, 0]
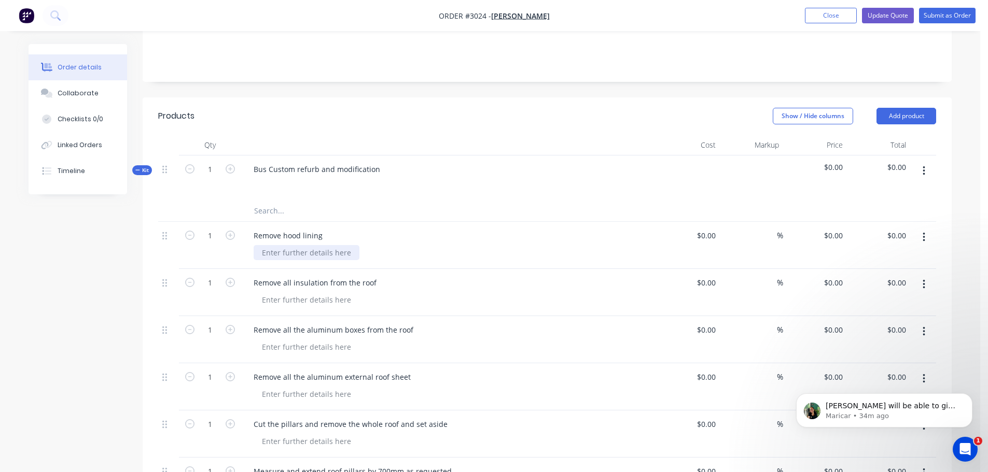
click at [263, 245] on div at bounding box center [307, 252] width 106 height 15
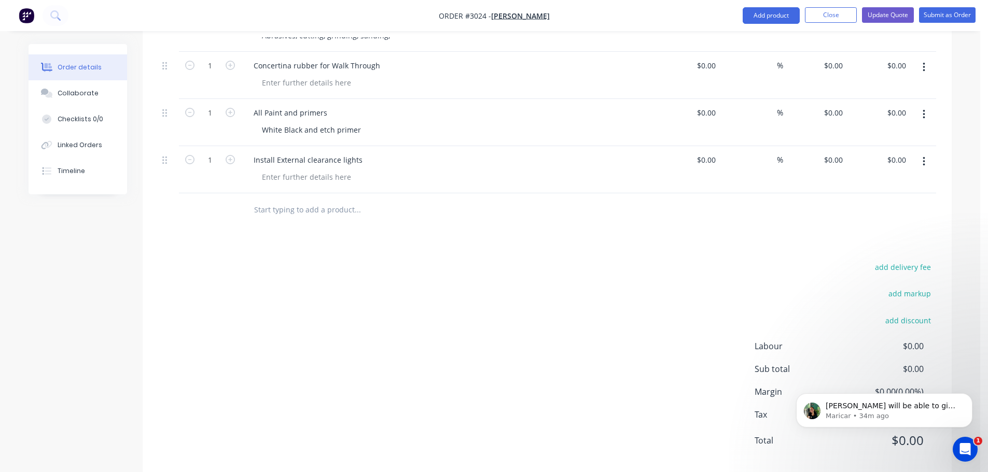
scroll to position [3213, 0]
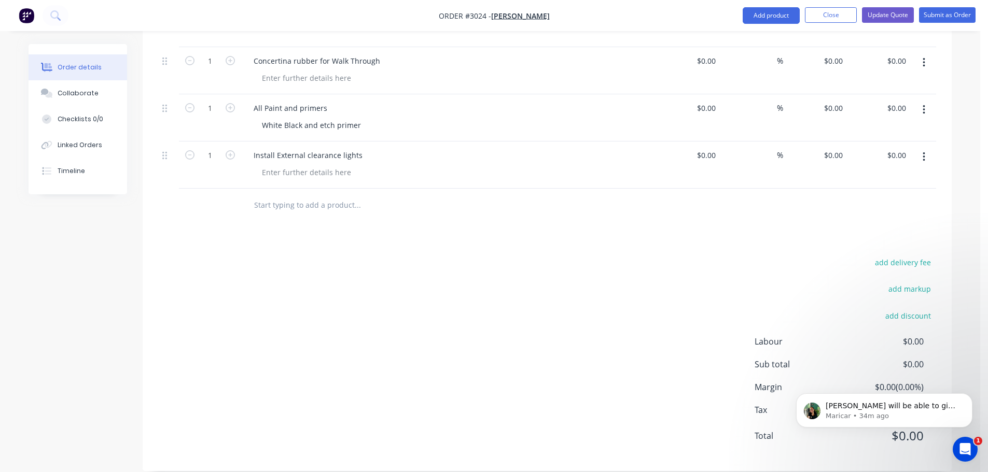
click at [279, 195] on input "text" at bounding box center [357, 205] width 207 height 21
type input "T"
type input "R"
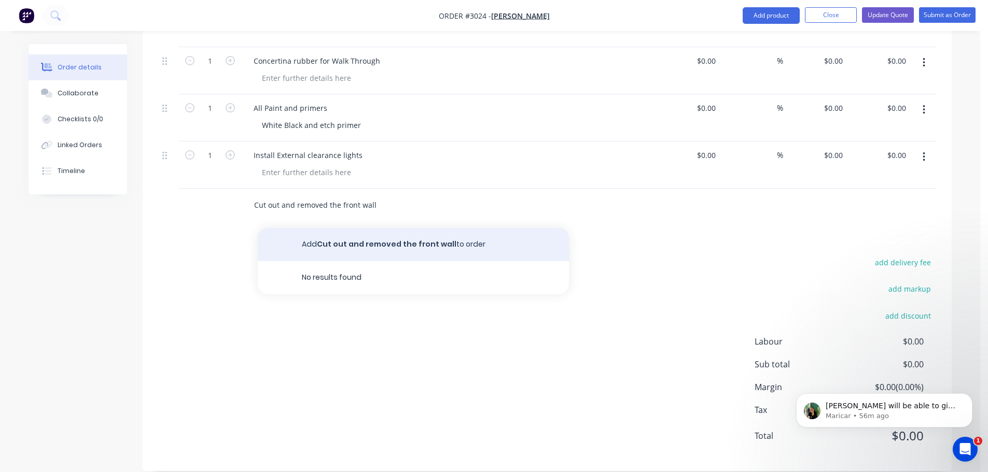
type input "Cut out and removed the front wall"
click at [370, 228] on button "Add Cut out and removed the front wall to order" at bounding box center [413, 244] width 311 height 33
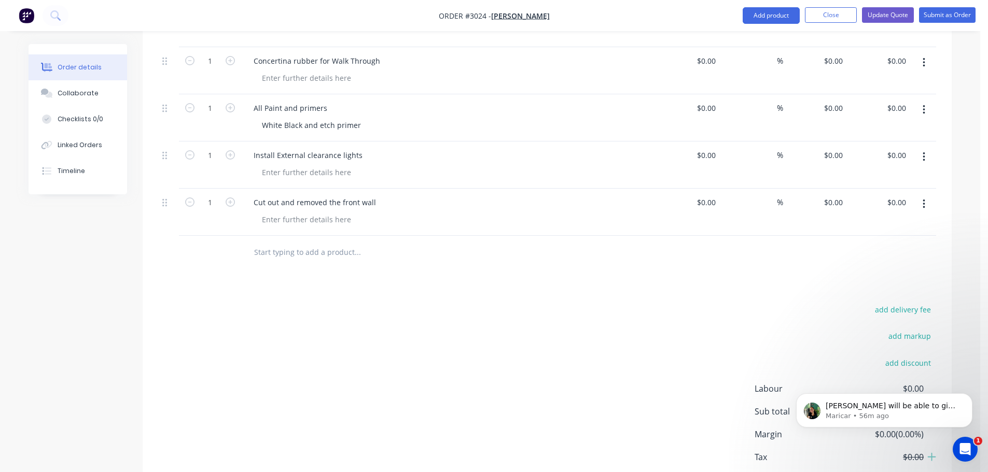
click at [325, 242] on input "text" at bounding box center [357, 252] width 207 height 21
click at [409, 242] on input "Remove lights and wiring looms down each side inside the Aluminium boxes" at bounding box center [357, 252] width 207 height 21
click at [405, 242] on input "Remove lights and wiring looms down each side inside the Aluminium boxes" at bounding box center [357, 252] width 207 height 21
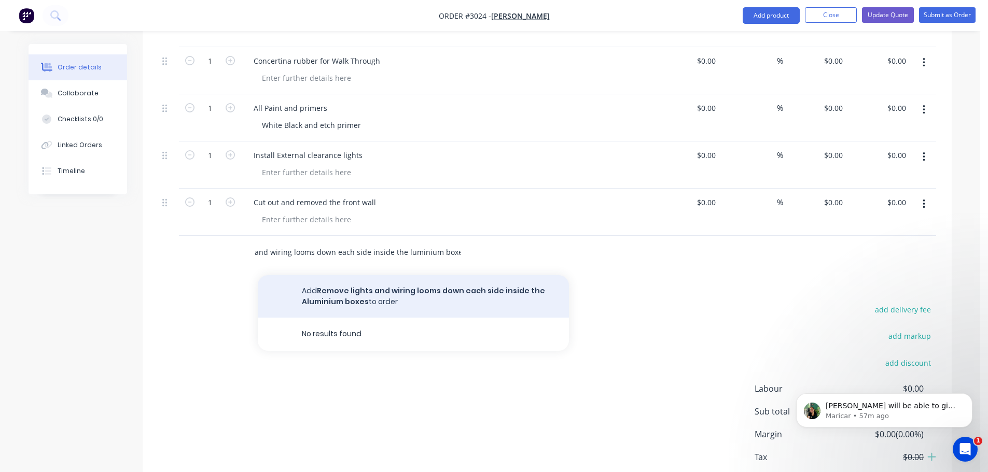
scroll to position [0, 46]
type input "Remove lights and wiring looms down each side inside the aluminium boxes"
click at [373, 282] on button "Add Remove lights and wiring looms down each side inside the aluminium boxes to…" at bounding box center [413, 296] width 311 height 43
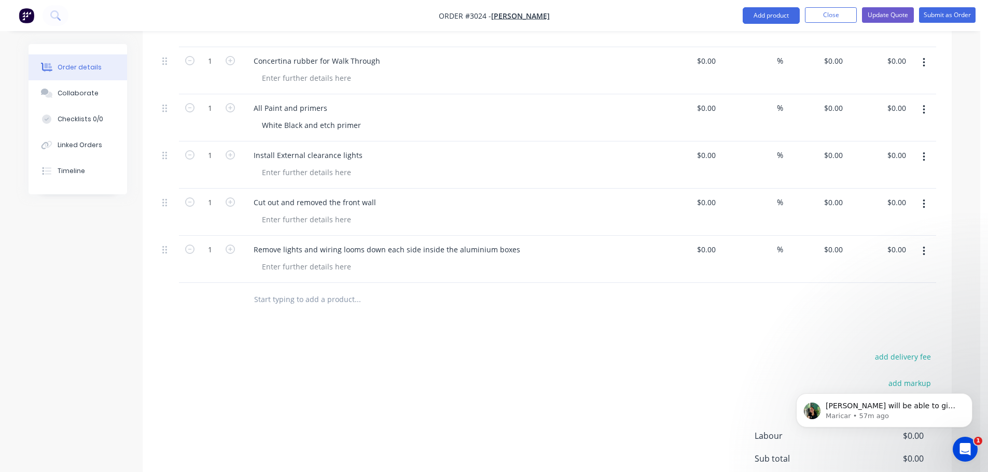
click at [281, 289] on input "text" at bounding box center [357, 299] width 207 height 21
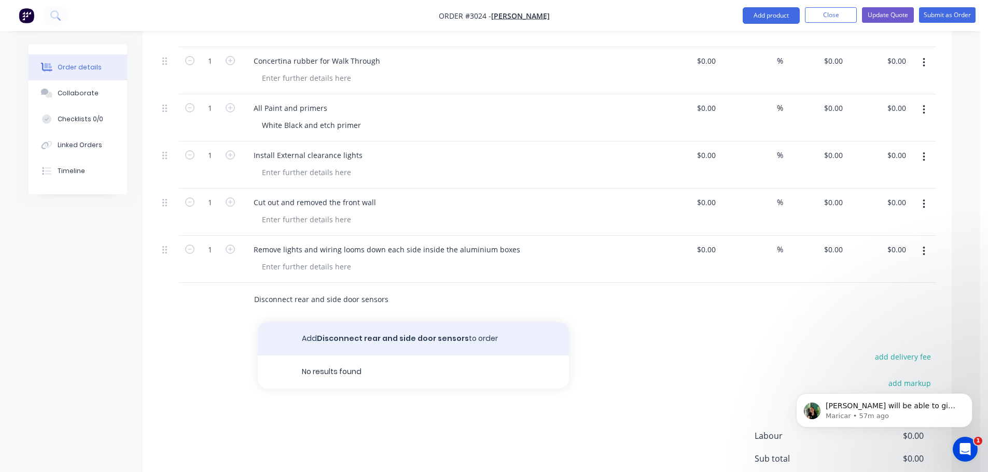
type input "Disconnect rear and side door sensors"
click at [333, 323] on button "Add Disconnect rear and side door sensors to order" at bounding box center [413, 339] width 311 height 33
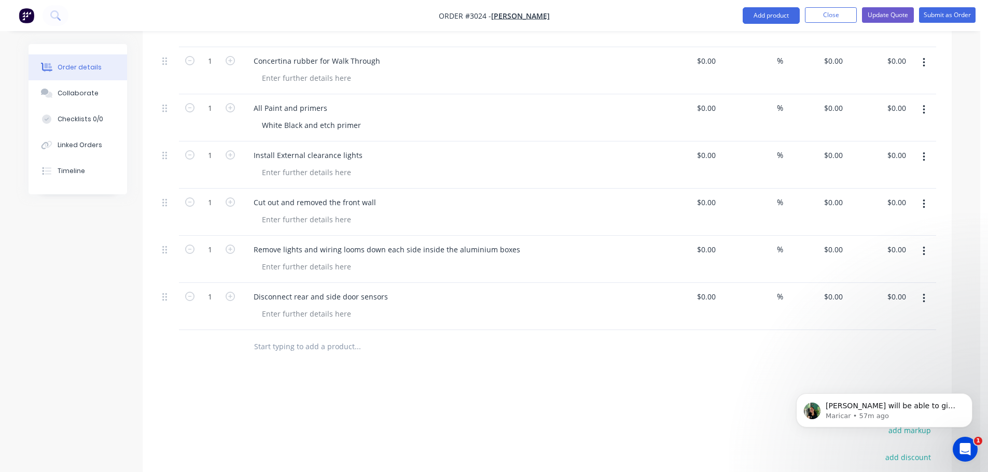
click at [298, 337] on input "text" at bounding box center [357, 347] width 207 height 21
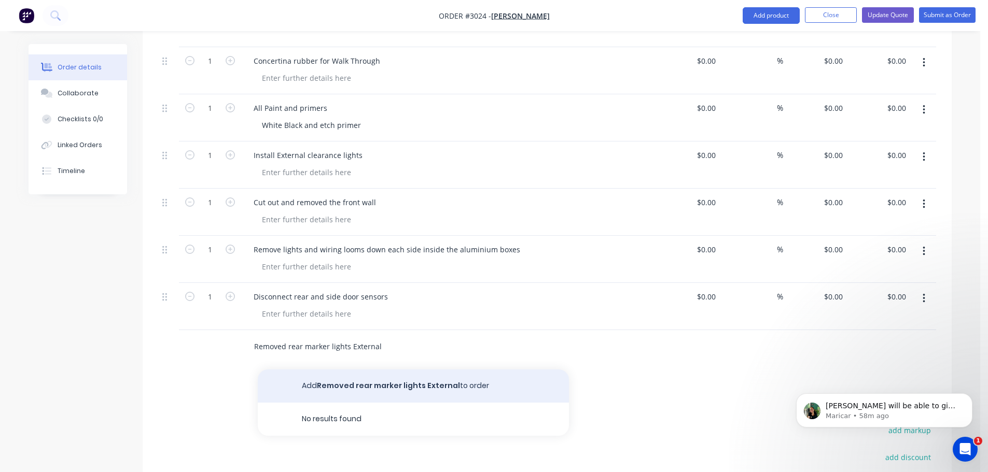
type input "Removed rear marker lights External"
click at [368, 371] on button "Add Removed rear marker lights External to order" at bounding box center [413, 386] width 311 height 33
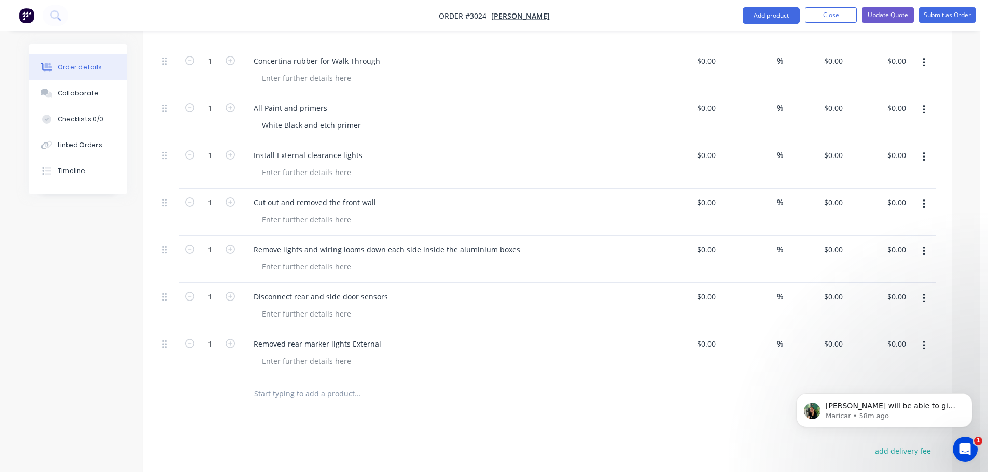
click at [295, 384] on input "text" at bounding box center [357, 394] width 207 height 21
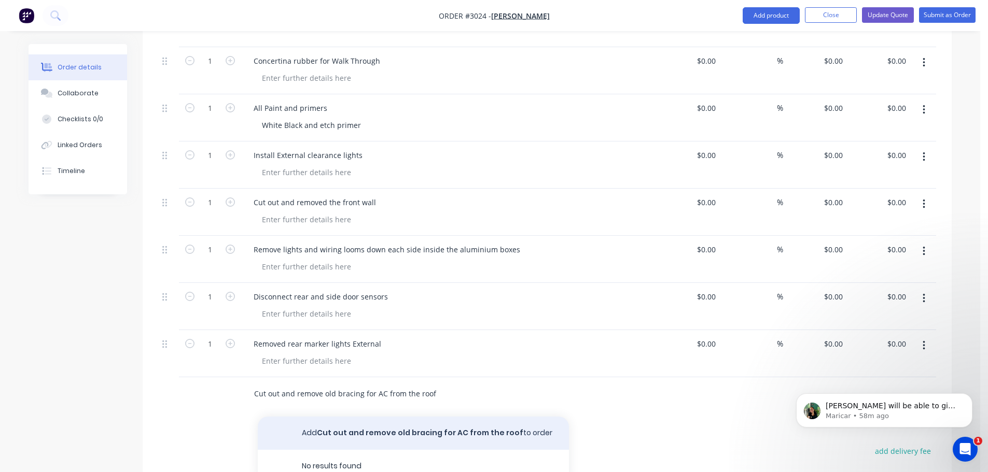
type input "Cut out and remove old bracing for AC from the roof"
click at [341, 419] on button "Add Cut out and remove old bracing for AC from the roof to order" at bounding box center [413, 433] width 311 height 33
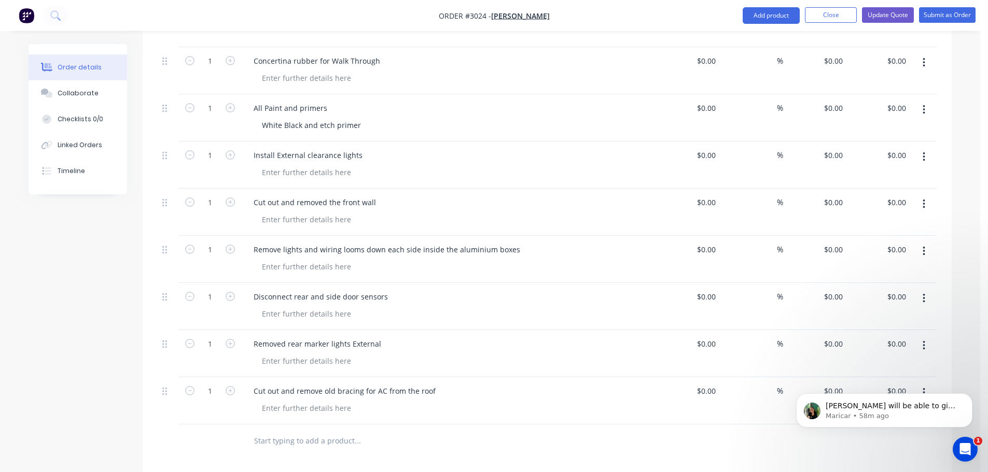
click at [325, 432] on input "text" at bounding box center [357, 441] width 207 height 21
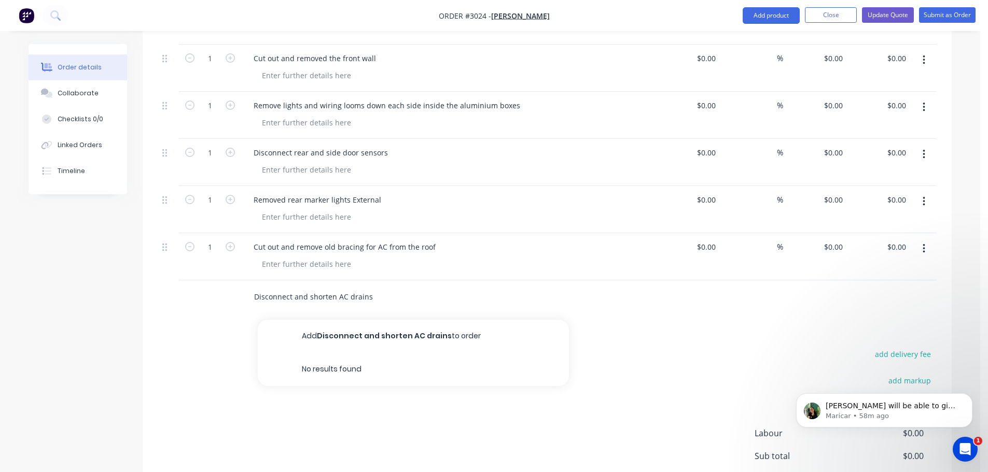
scroll to position [3369, 0]
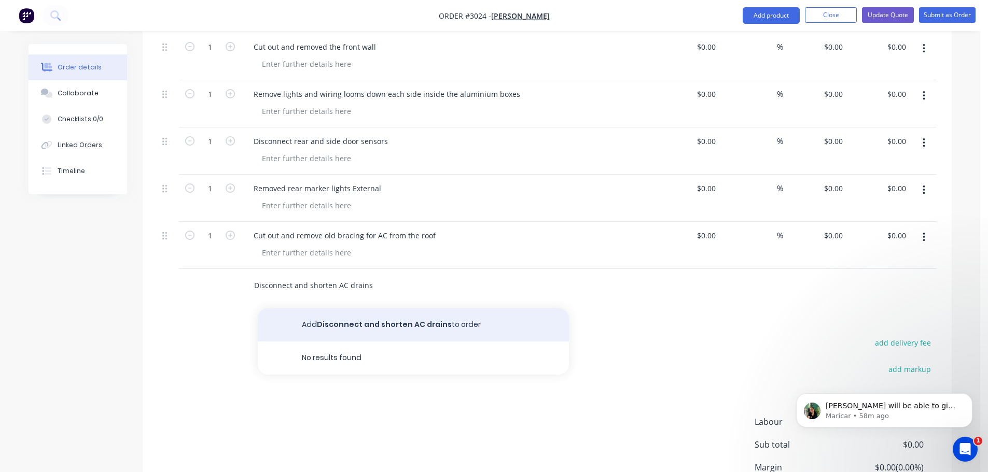
type input "Disconnect and shorten AC drains"
click at [373, 309] on button "Add Disconnect and shorten AC drains to order" at bounding box center [413, 325] width 311 height 33
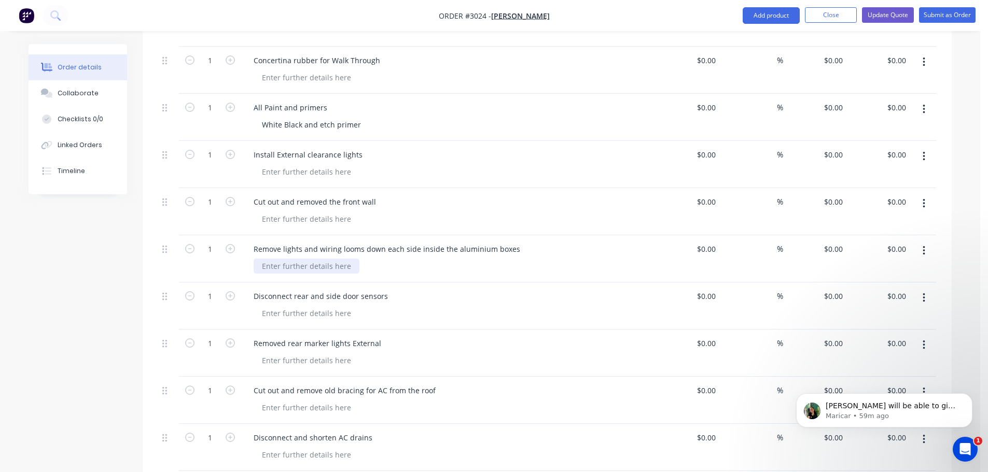
scroll to position [3213, 0]
click at [266, 212] on div at bounding box center [307, 219] width 106 height 15
